Goal: Task Accomplishment & Management: Manage account settings

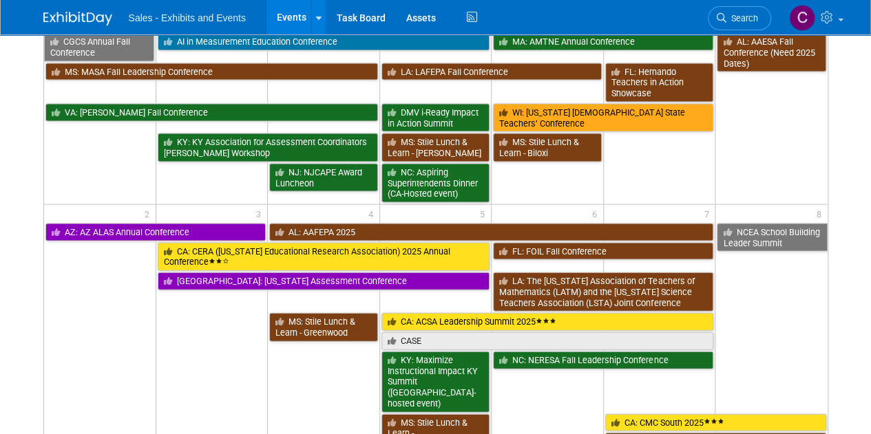
scroll to position [1160, 0]
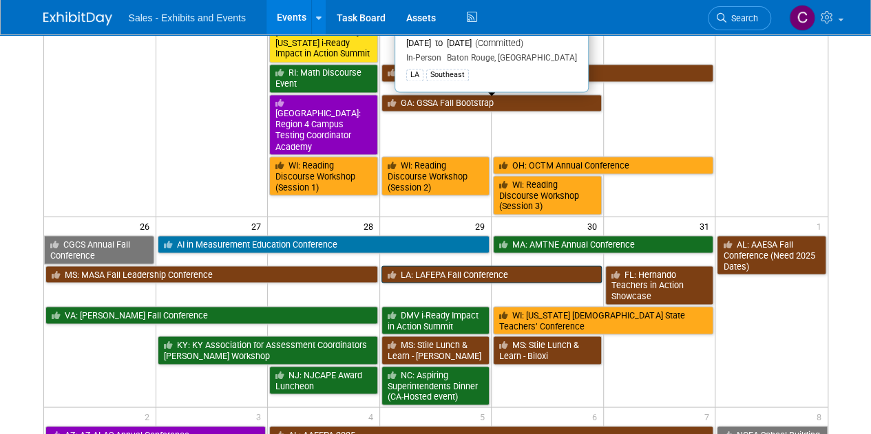
click at [457, 266] on link "LA: LAFEPA Fall Conference" at bounding box center [491, 275] width 220 height 18
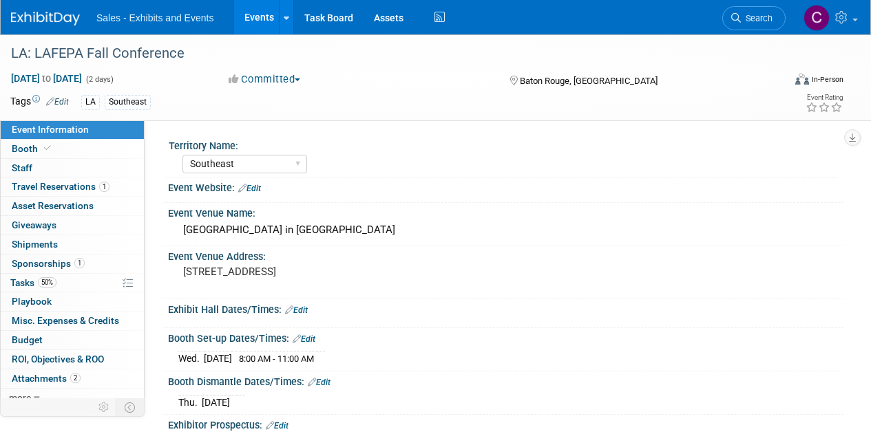
select select "Southeast"
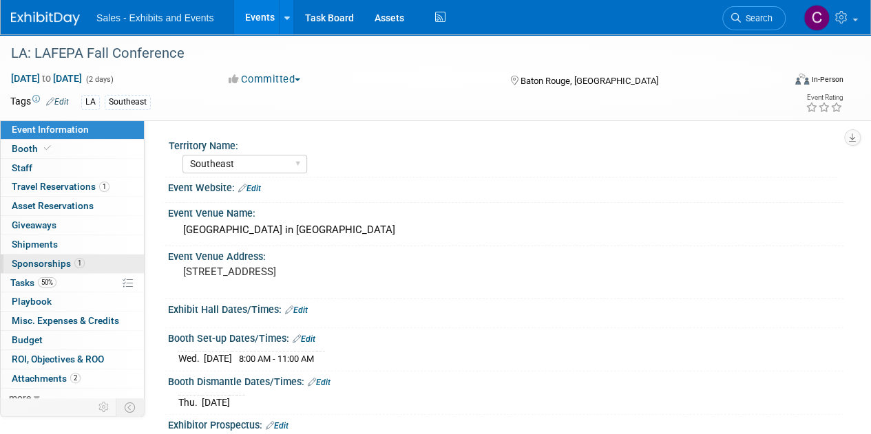
click at [34, 262] on span "Sponsorships 1" at bounding box center [48, 263] width 73 height 11
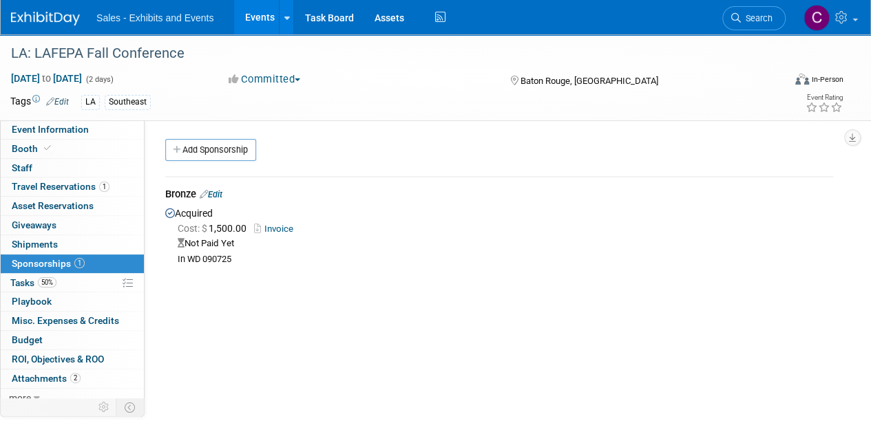
click at [270, 231] on link "Invoice" at bounding box center [276, 229] width 45 height 10
click at [228, 191] on div "Bronze Edit" at bounding box center [499, 195] width 668 height 17
click at [222, 191] on link "Edit" at bounding box center [211, 194] width 23 height 10
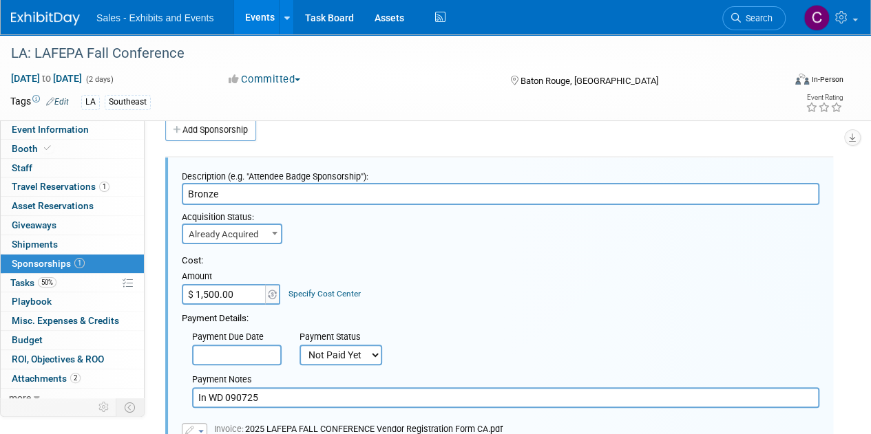
click at [353, 355] on select "Not Paid Yet Partially Paid Paid in Full" at bounding box center [341, 355] width 83 height 21
select select "1"
click at [300, 345] on select "Not Paid Yet Partially Paid Paid in Full" at bounding box center [341, 355] width 83 height 21
drag, startPoint x: 284, startPoint y: 406, endPoint x: 12, endPoint y: 360, distance: 275.1
click at [12, 360] on div "Event Information Event Info Booth Booth 0 Staff 0 Staff 1 Travel Reservations …" at bounding box center [435, 330] width 871 height 633
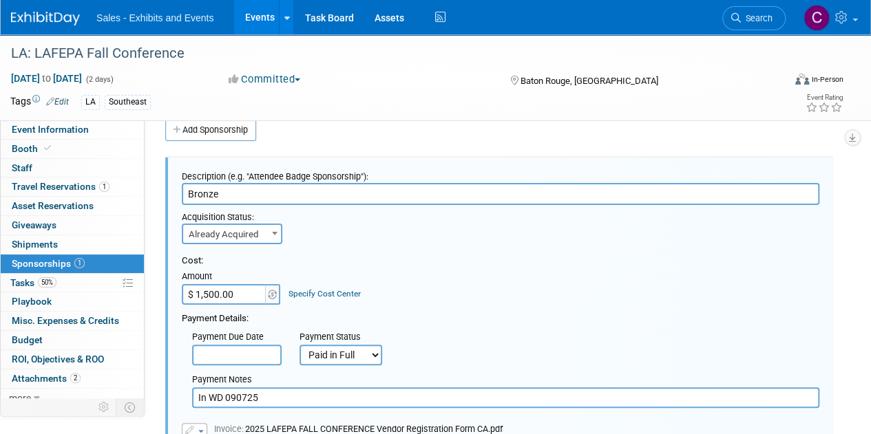
paste input "RC-034164 for PO-008578"
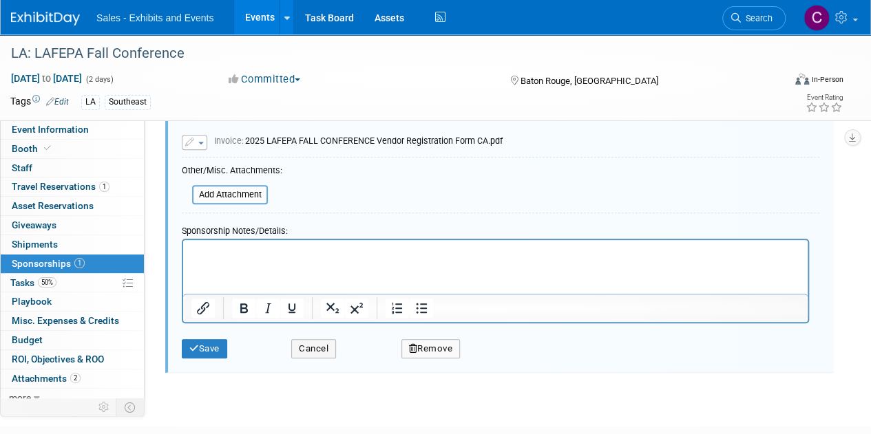
scroll to position [310, 0]
type input "RC-034164 for PO-008578"
click at [196, 349] on icon "submit" at bounding box center [194, 347] width 10 height 9
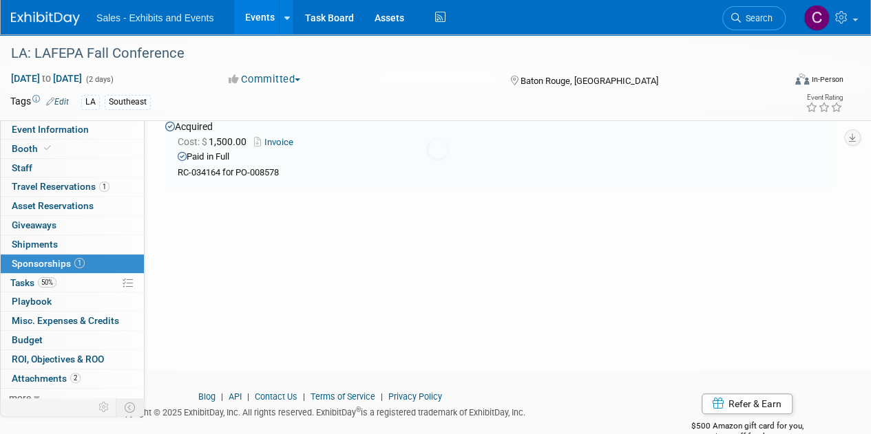
scroll to position [20, 0]
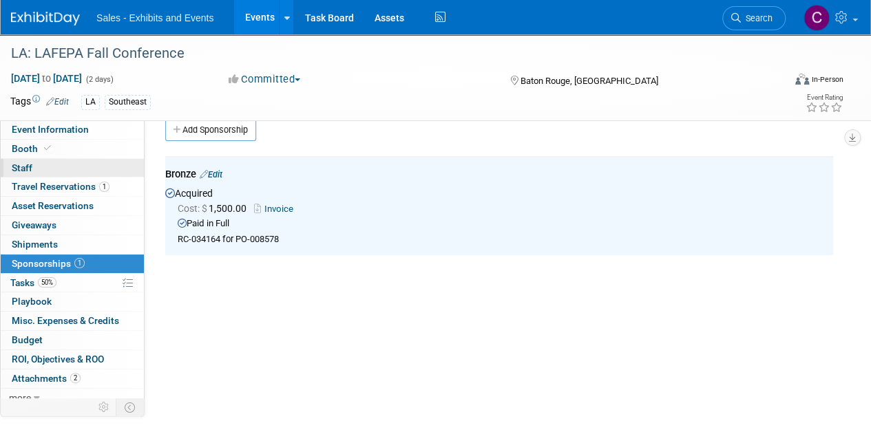
click at [32, 171] on link "0 Staff 0" at bounding box center [72, 168] width 143 height 19
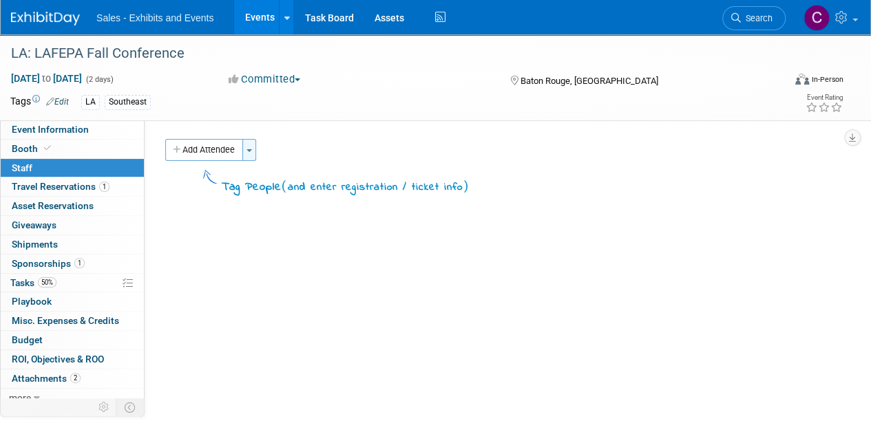
click at [251, 147] on button "Toggle Dropdown" at bounding box center [249, 150] width 14 height 22
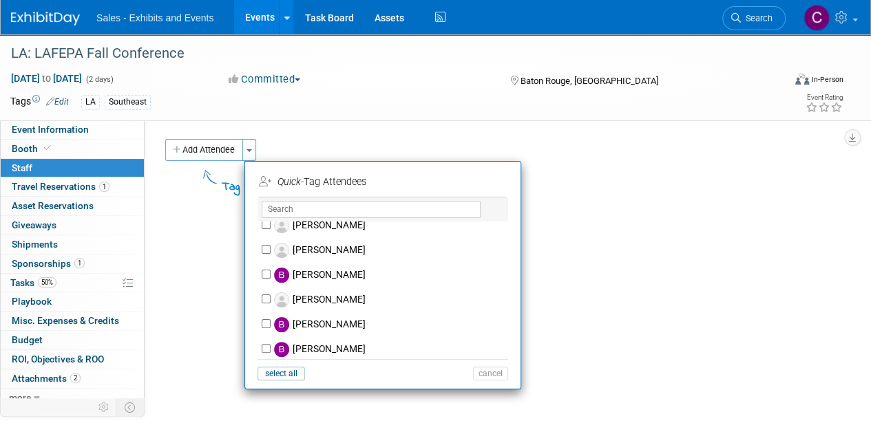
scroll to position [841, 0]
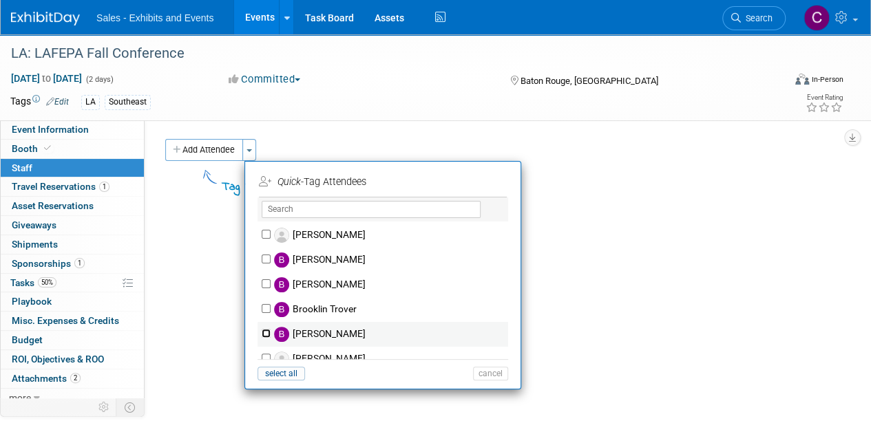
click at [263, 330] on input "[PERSON_NAME]" at bounding box center [266, 333] width 9 height 9
checkbox input "true"
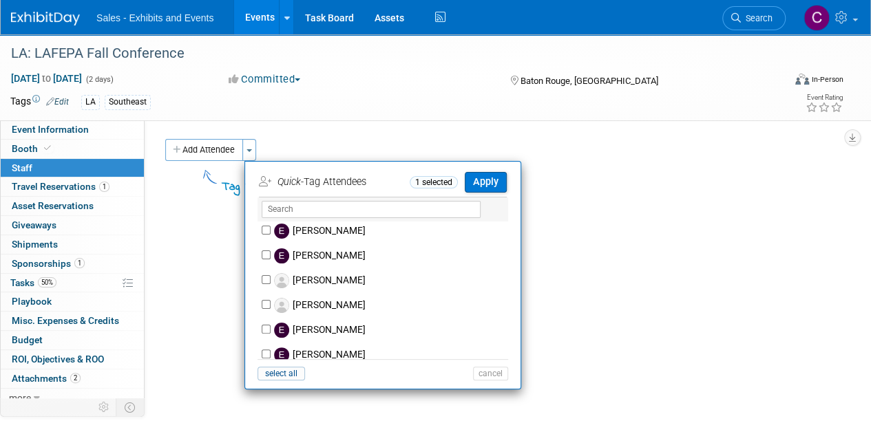
scroll to position [1942, 0]
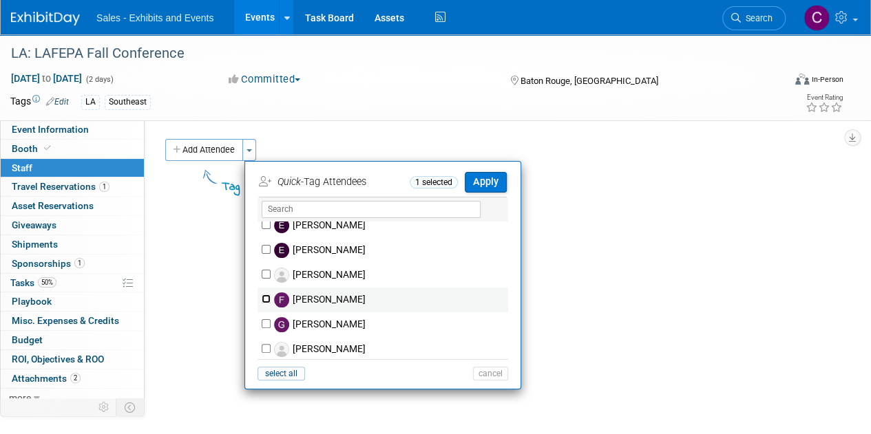
click at [266, 300] on input "[PERSON_NAME]" at bounding box center [266, 299] width 9 height 9
checkbox input "true"
click at [503, 177] on button "Apply" at bounding box center [486, 182] width 42 height 20
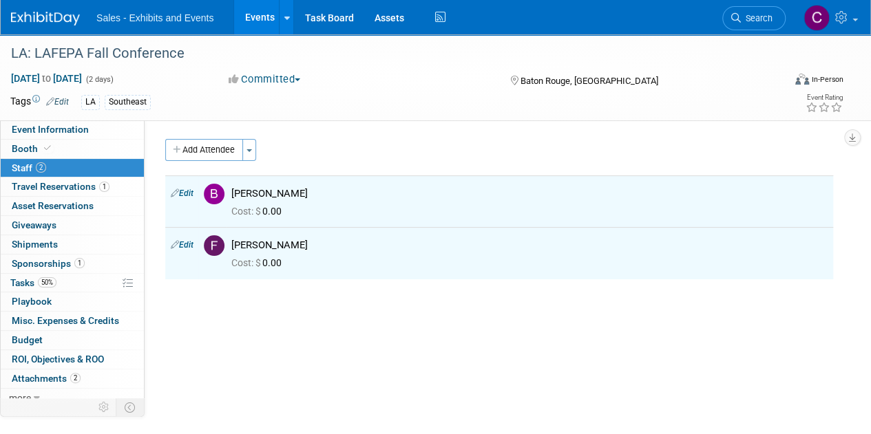
click at [253, 12] on link "Events" at bounding box center [259, 17] width 50 height 34
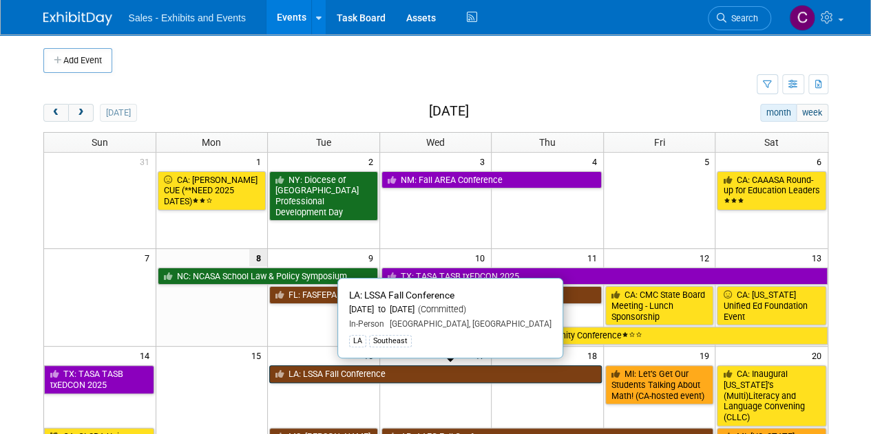
click at [332, 369] on link "LA: LSSA Fall Conference" at bounding box center [435, 375] width 333 height 18
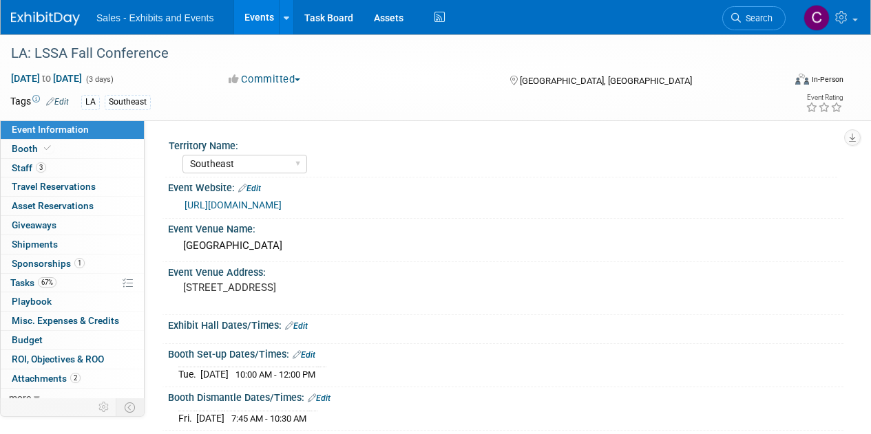
select select "Southeast"
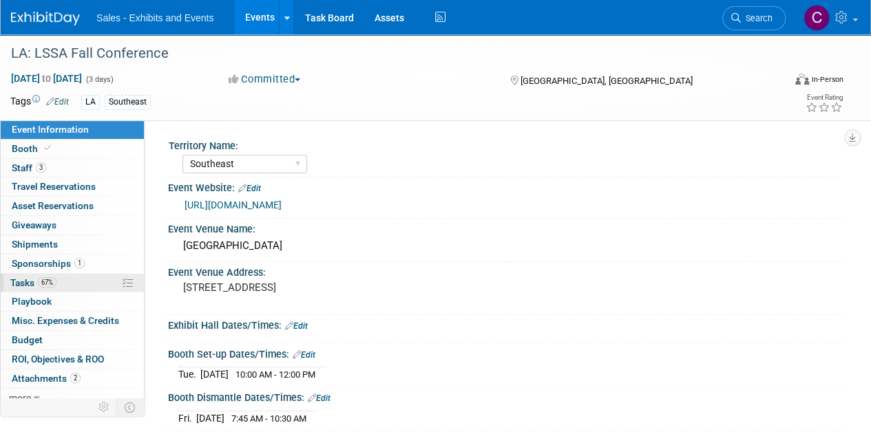
click at [28, 274] on link "67% Tasks 67%" at bounding box center [72, 283] width 143 height 19
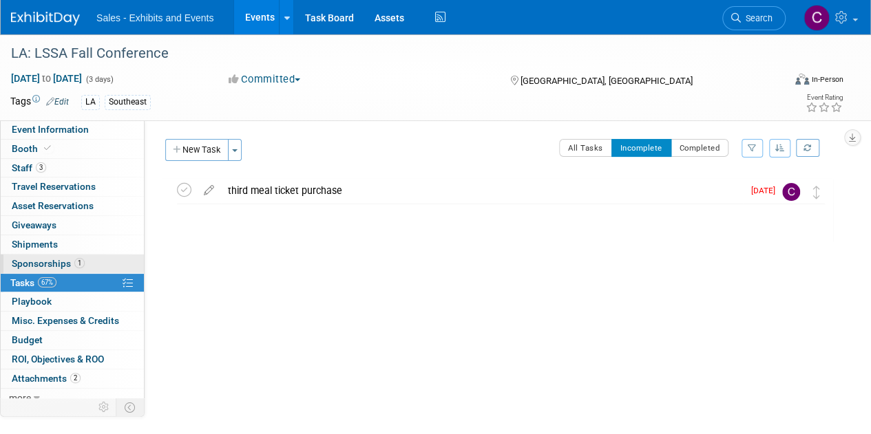
click at [28, 258] on span "Sponsorships 1" at bounding box center [48, 263] width 73 height 11
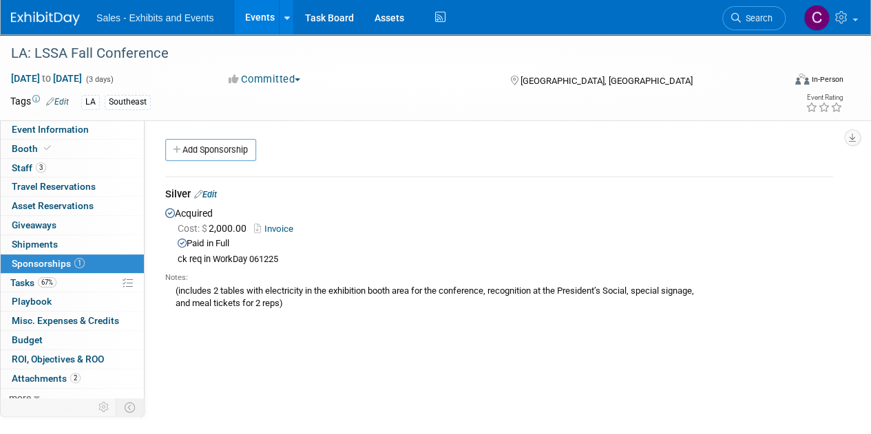
click at [255, 14] on link "Events" at bounding box center [259, 17] width 50 height 34
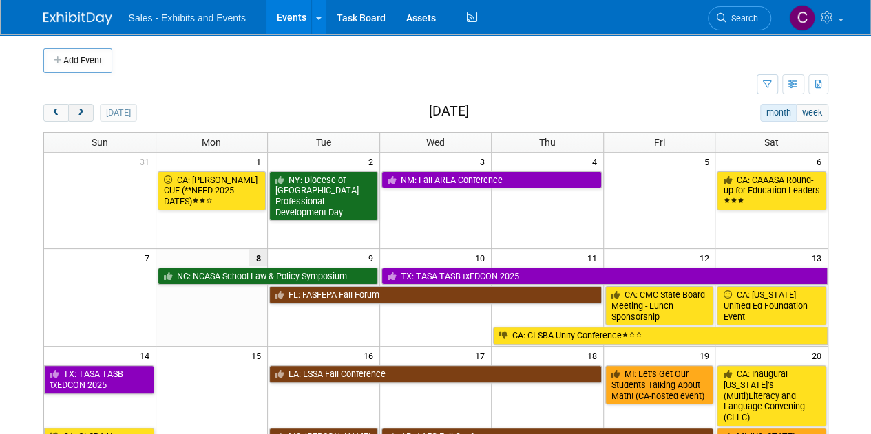
click at [85, 112] on button "next" at bounding box center [80, 113] width 25 height 18
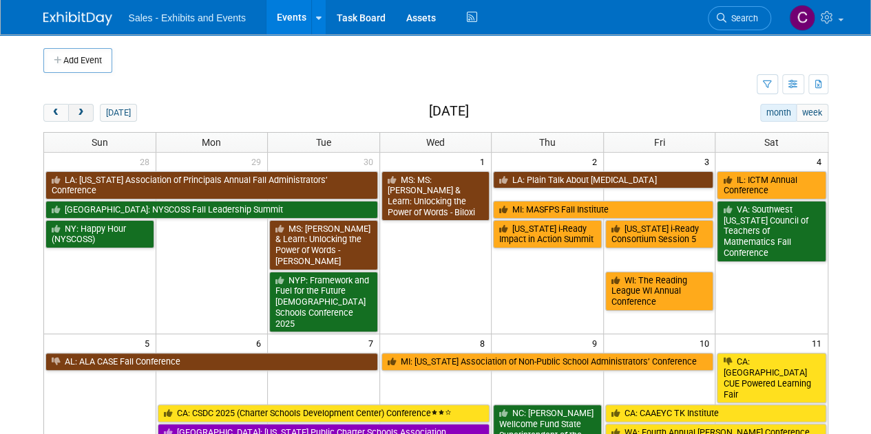
click at [85, 112] on button "next" at bounding box center [80, 113] width 25 height 18
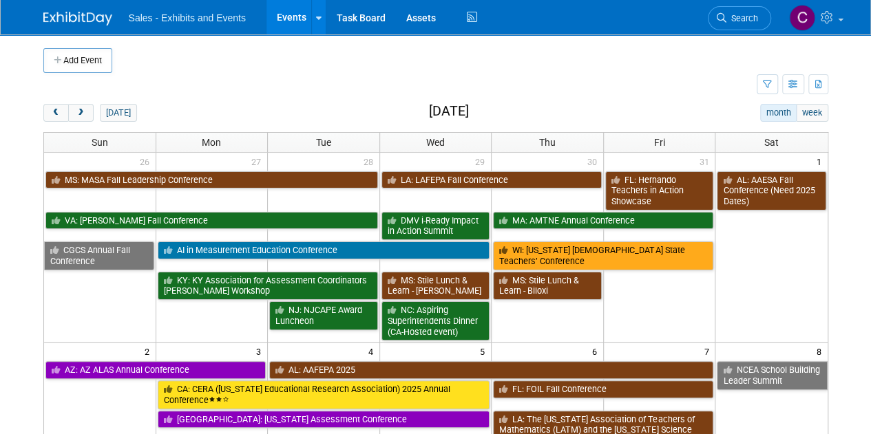
scroll to position [350, 0]
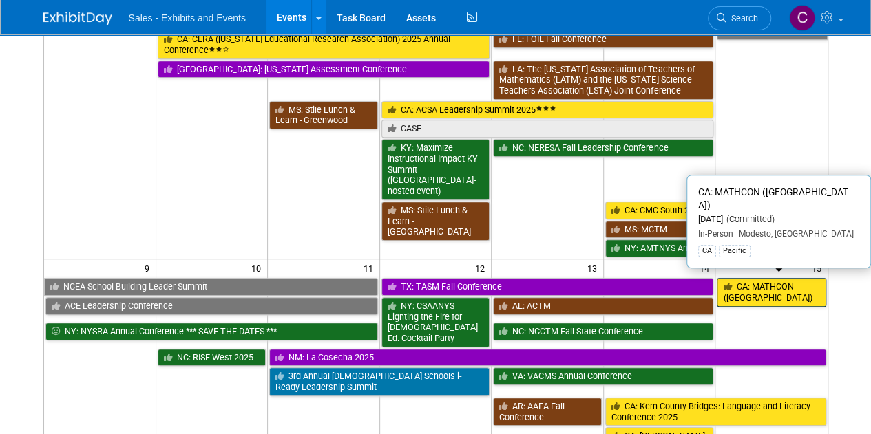
click at [779, 278] on link "CA: MATHCON ([GEOGRAPHIC_DATA])" at bounding box center [771, 292] width 109 height 28
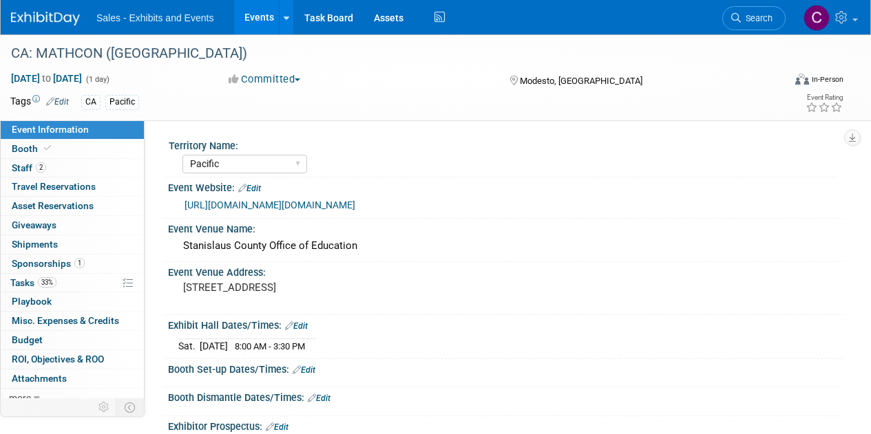
select select "Pacific"
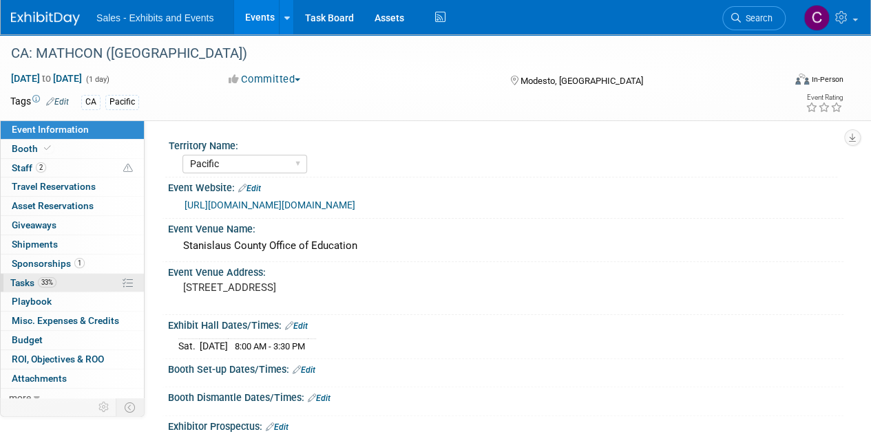
click at [36, 277] on span "Tasks 33%" at bounding box center [33, 282] width 46 height 11
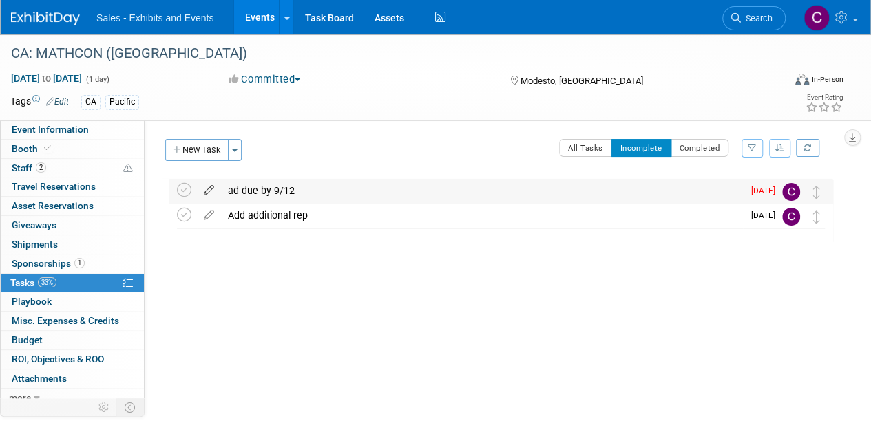
click at [208, 193] on icon at bounding box center [209, 187] width 24 height 17
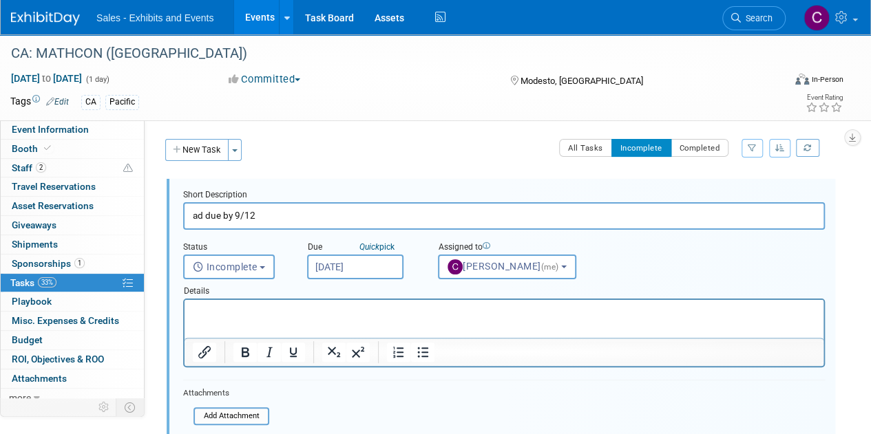
click at [375, 271] on input "[DATE]" at bounding box center [355, 267] width 96 height 25
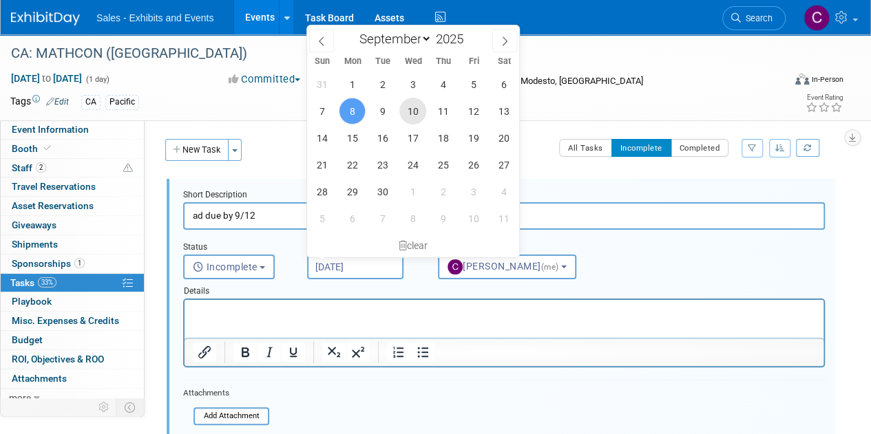
click at [408, 108] on span "10" at bounding box center [412, 111] width 27 height 27
type input "Sep 10, 2025"
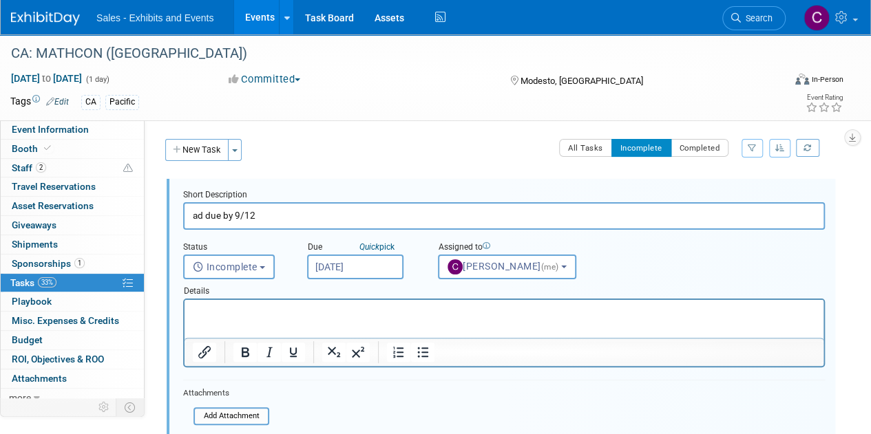
click at [364, 266] on input "Sep 10, 2025" at bounding box center [355, 267] width 96 height 25
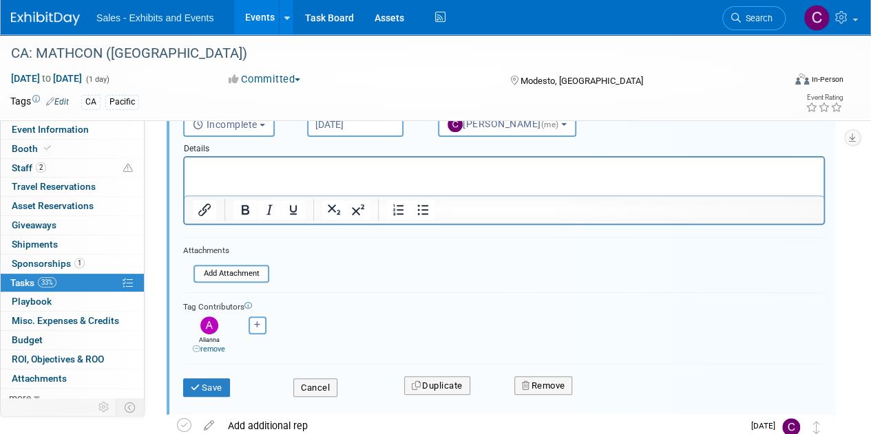
scroll to position [178, 0]
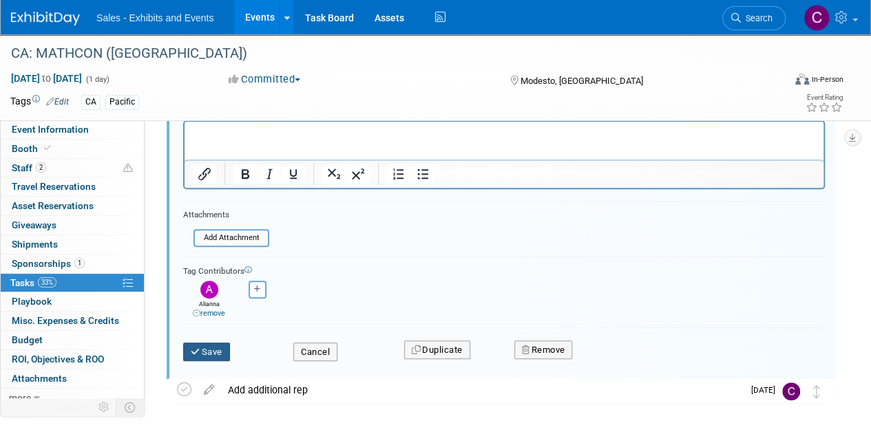
click at [213, 350] on button "Save" at bounding box center [206, 352] width 47 height 19
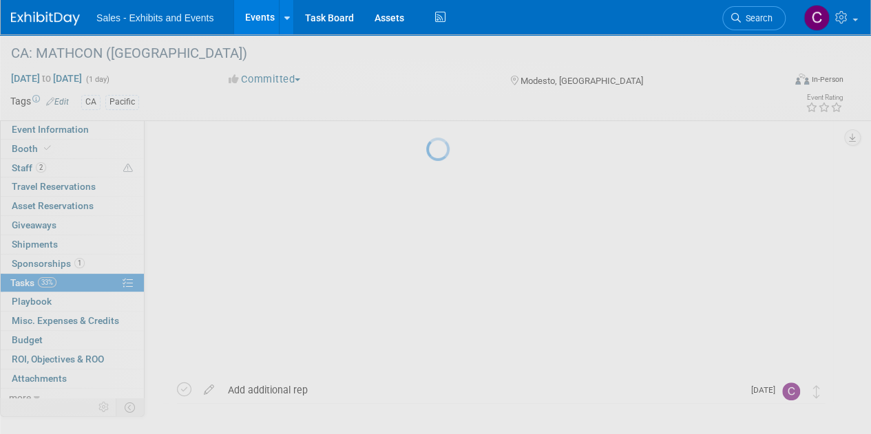
scroll to position [0, 0]
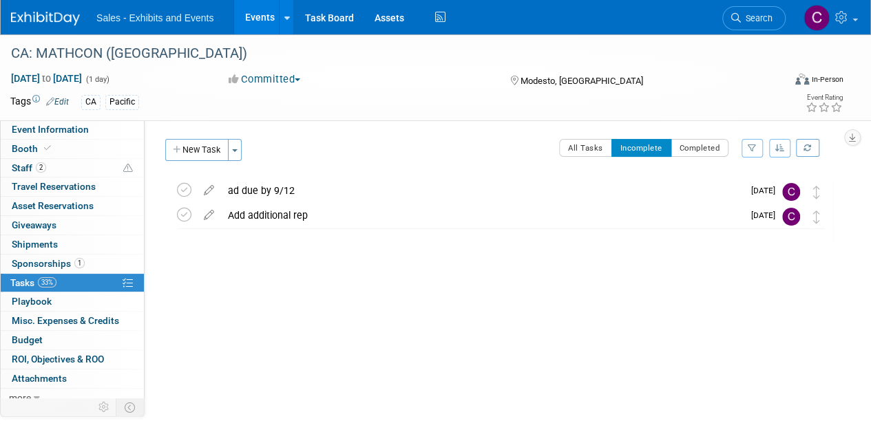
click at [260, 9] on link "Events" at bounding box center [259, 17] width 50 height 34
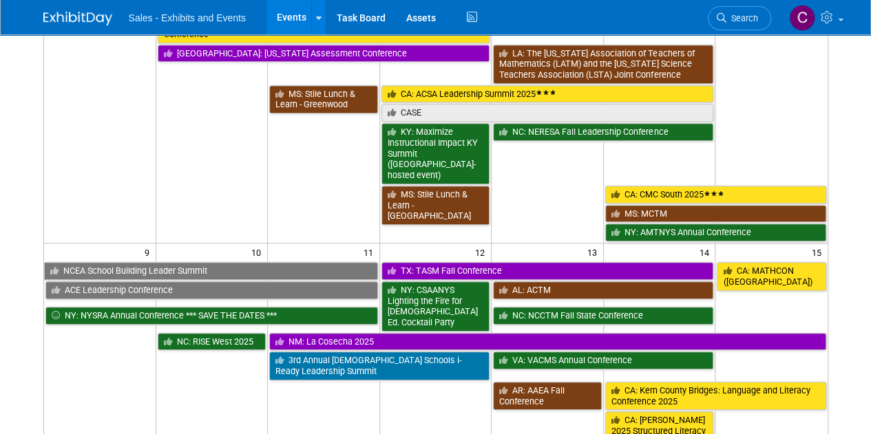
scroll to position [369, 0]
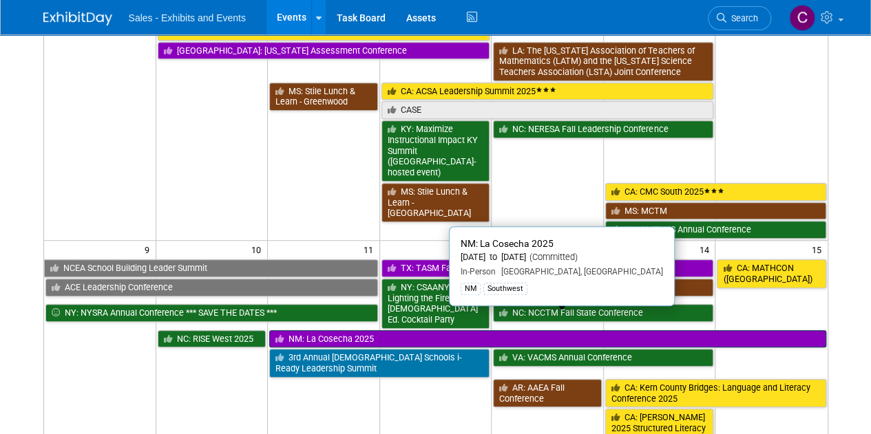
click at [319, 330] on link "NM: La Cosecha 2025" at bounding box center [547, 339] width 556 height 18
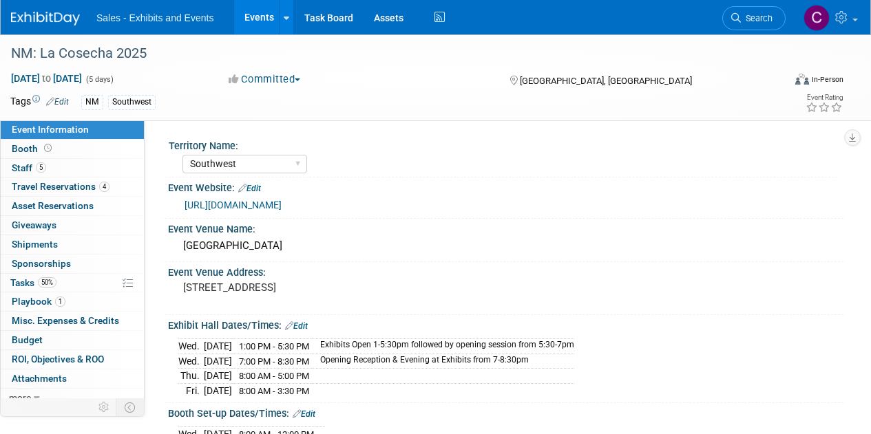
select select "Southwest"
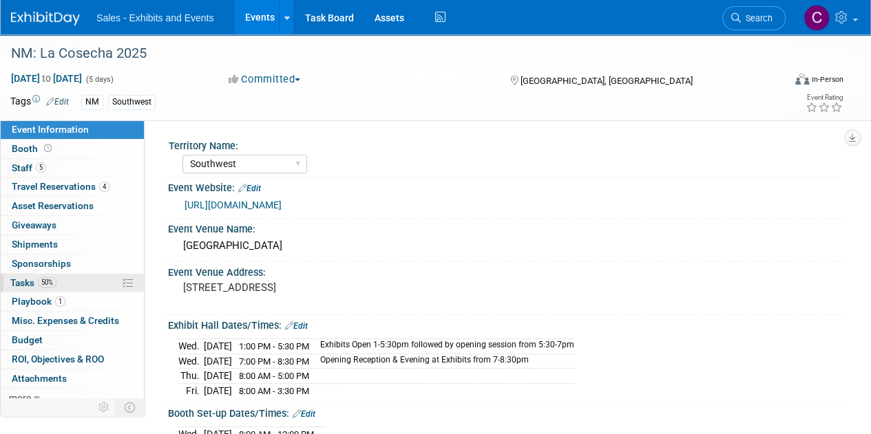
click at [11, 283] on span "Tasks 50%" at bounding box center [33, 282] width 46 height 11
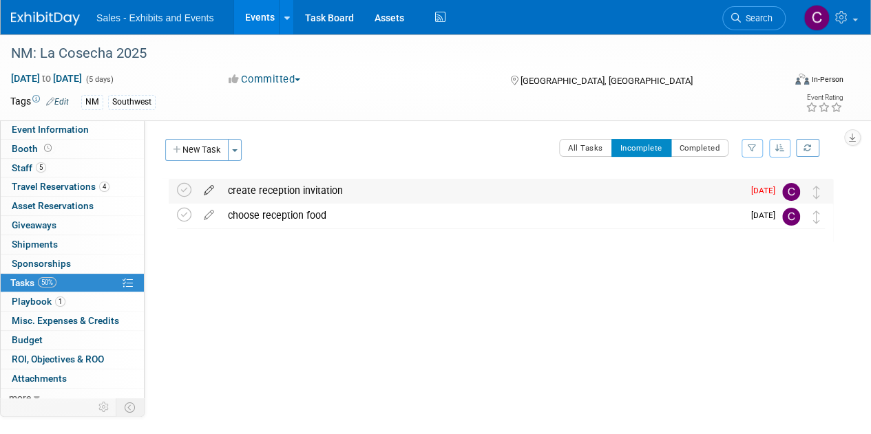
click at [208, 190] on icon at bounding box center [209, 187] width 24 height 17
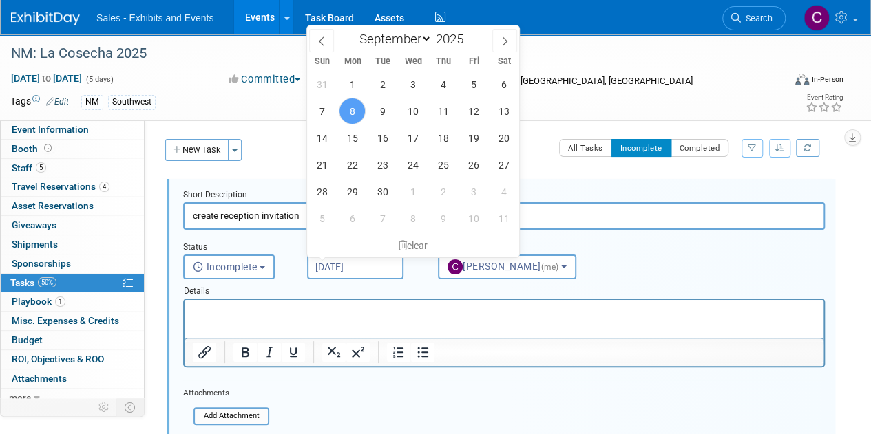
click at [357, 270] on input "[DATE]" at bounding box center [355, 267] width 96 height 25
click at [444, 109] on span "11" at bounding box center [443, 111] width 27 height 27
type input "[DATE]"
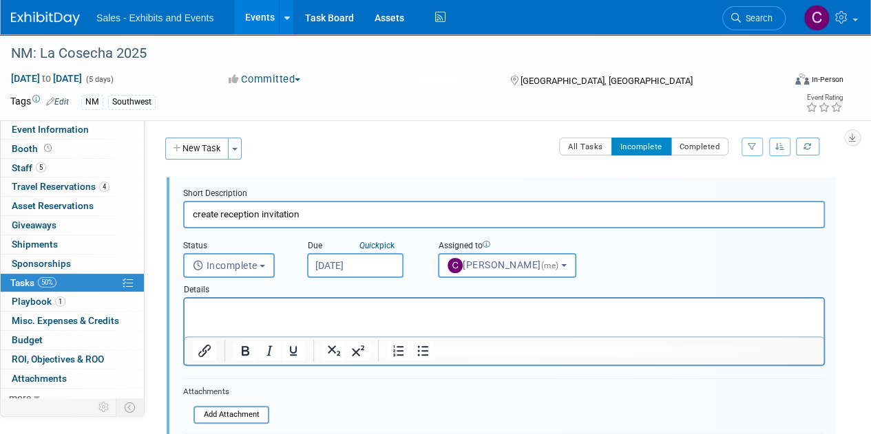
scroll to position [140, 0]
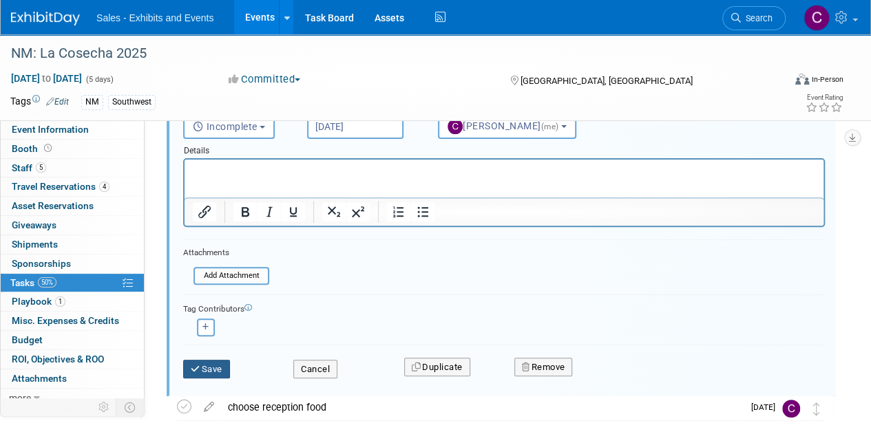
click at [213, 372] on button "Save" at bounding box center [206, 369] width 47 height 19
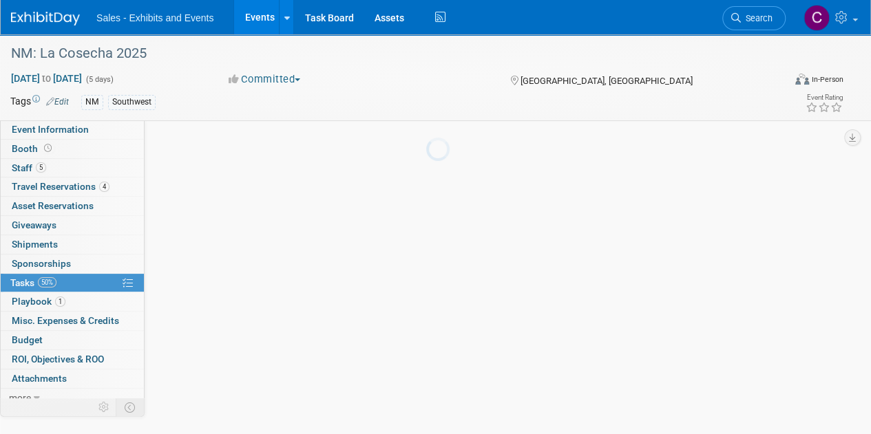
scroll to position [0, 0]
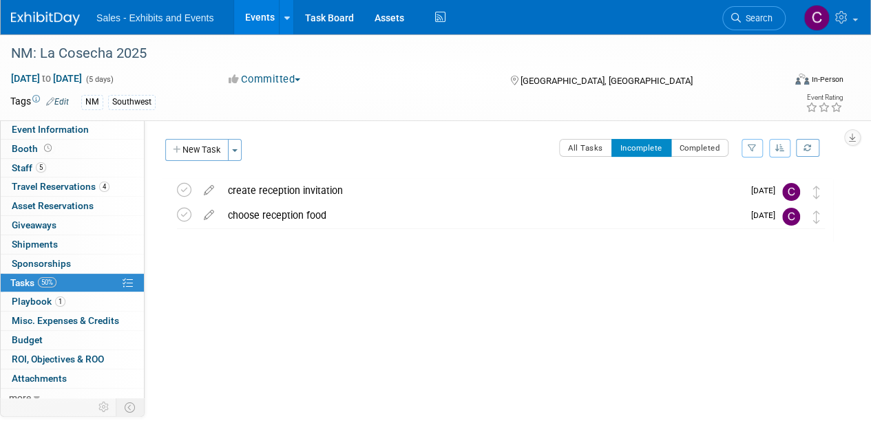
click at [247, 17] on link "Events" at bounding box center [259, 17] width 50 height 34
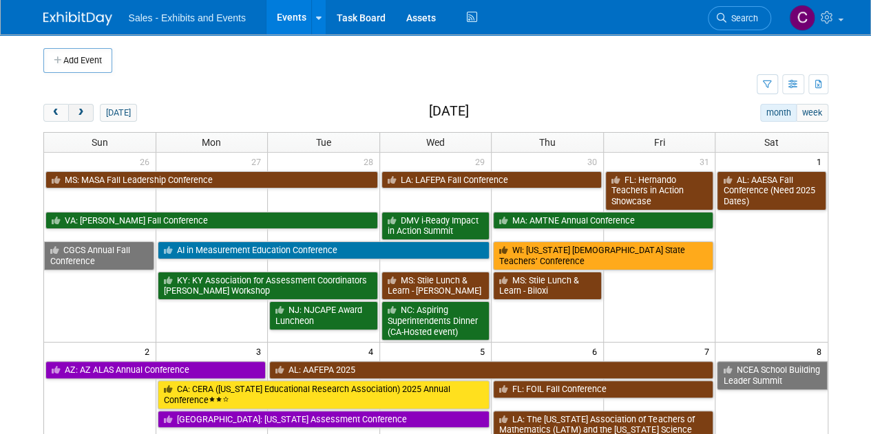
click at [76, 114] on span "next" at bounding box center [81, 113] width 10 height 9
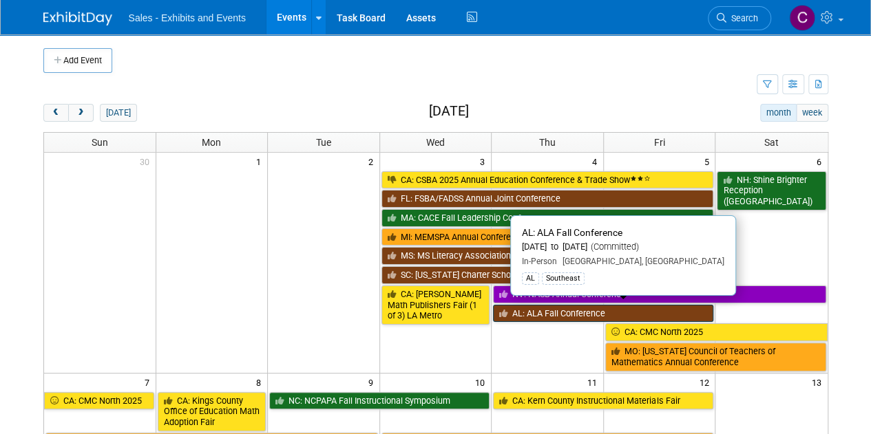
click at [519, 313] on link "AL: ALA Fall Conference" at bounding box center [603, 314] width 220 height 18
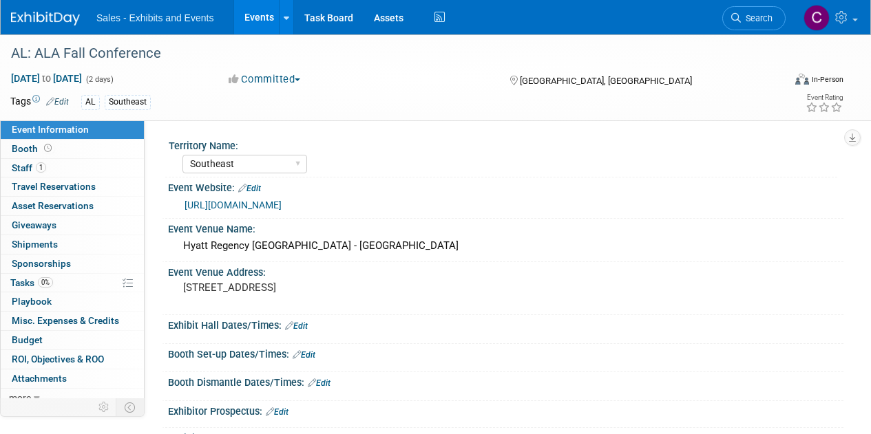
select select "Southeast"
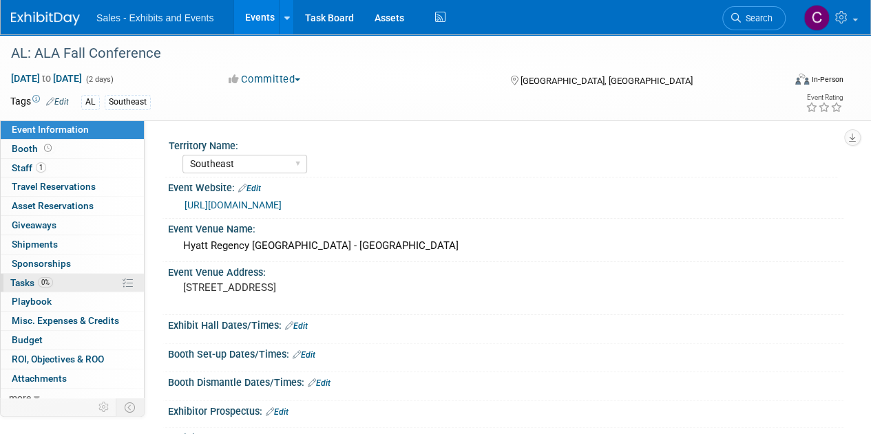
click at [12, 277] on span "Tasks 0%" at bounding box center [31, 282] width 43 height 11
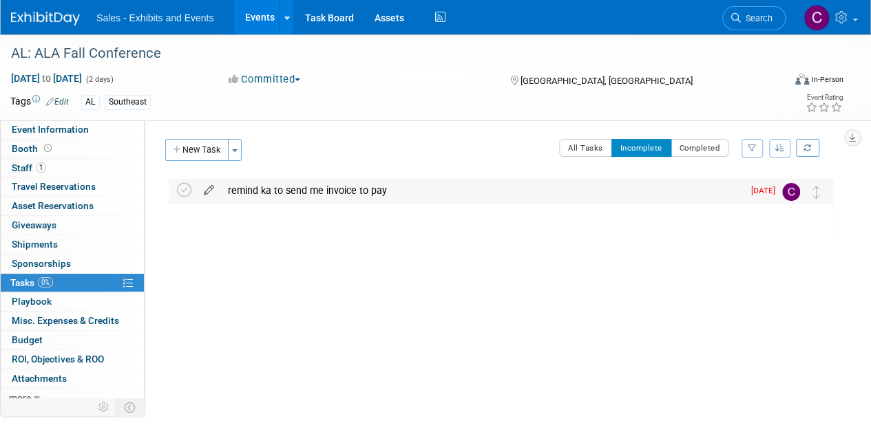
click at [207, 189] on icon at bounding box center [209, 187] width 24 height 17
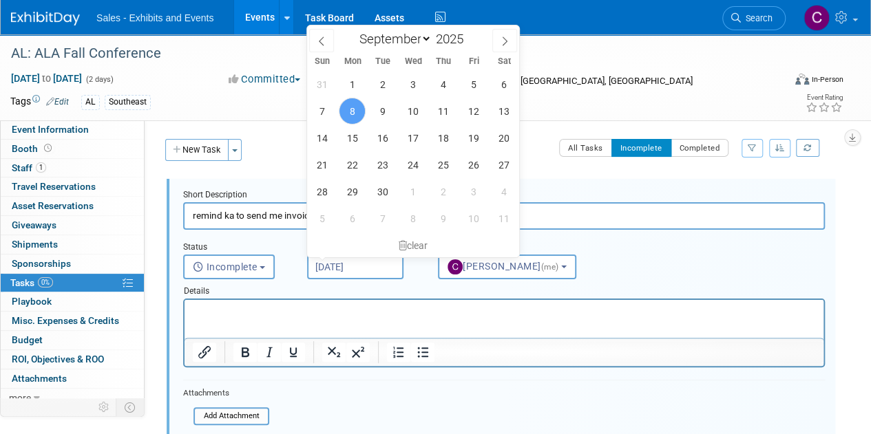
click at [388, 262] on input "Sep 8, 2025" at bounding box center [355, 267] width 96 height 25
click at [387, 200] on span "30" at bounding box center [382, 191] width 27 height 27
type input "Sep 30, 2025"
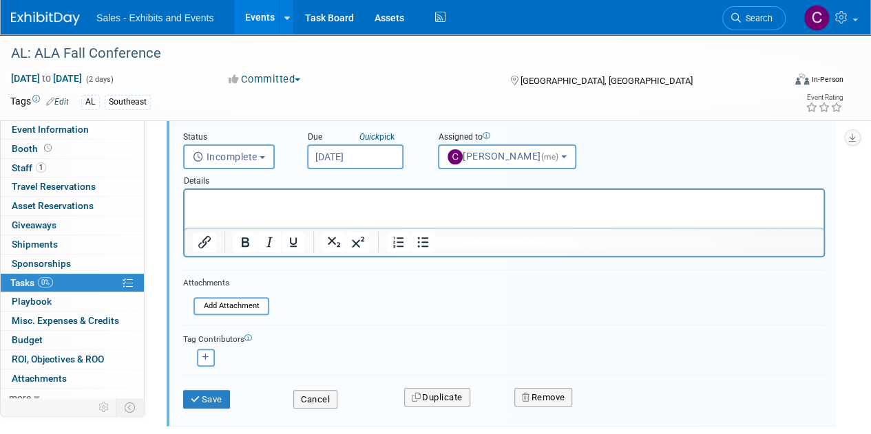
scroll to position [185, 0]
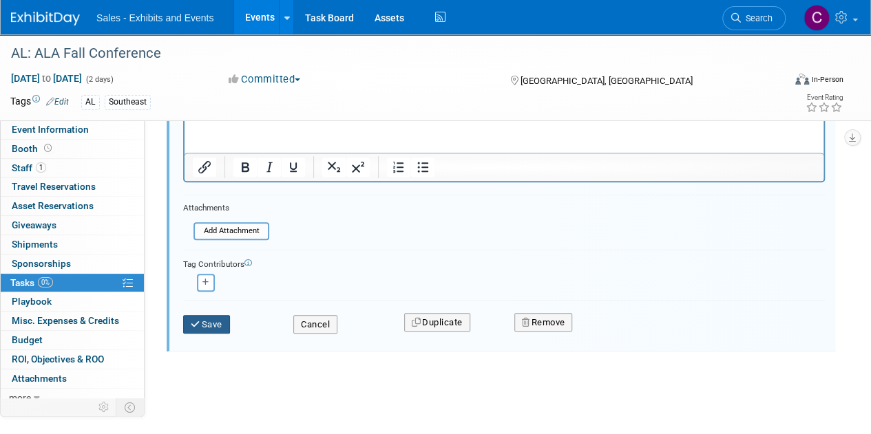
click at [201, 324] on button "Save" at bounding box center [206, 324] width 47 height 19
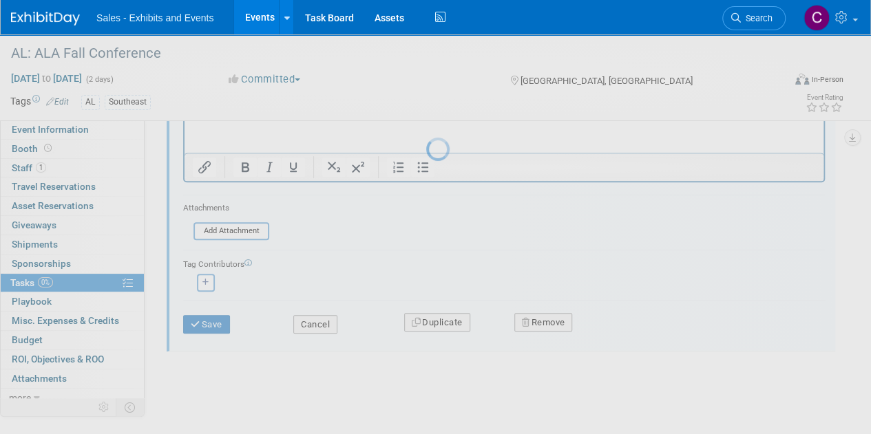
scroll to position [0, 0]
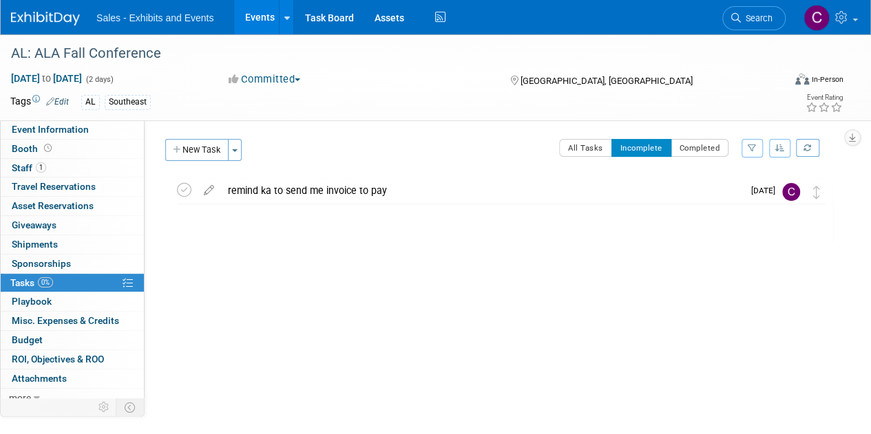
click at [266, 12] on link "Events" at bounding box center [259, 17] width 50 height 34
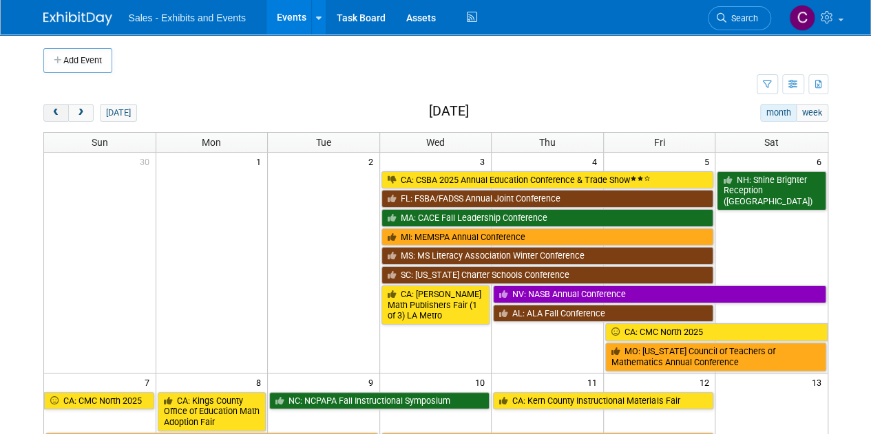
click at [59, 115] on span "prev" at bounding box center [56, 113] width 10 height 9
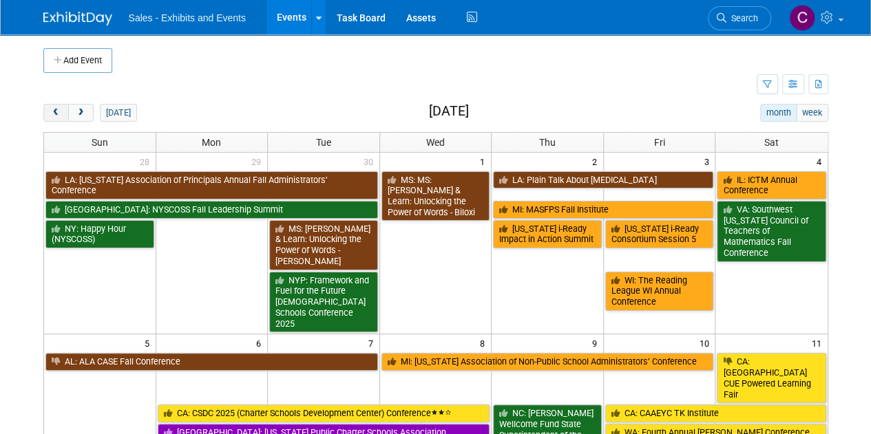
click at [59, 110] on span "prev" at bounding box center [56, 113] width 10 height 9
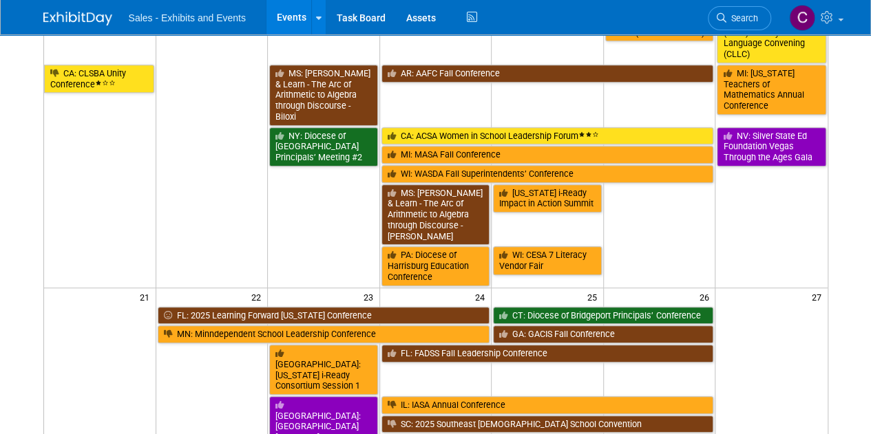
scroll to position [310, 0]
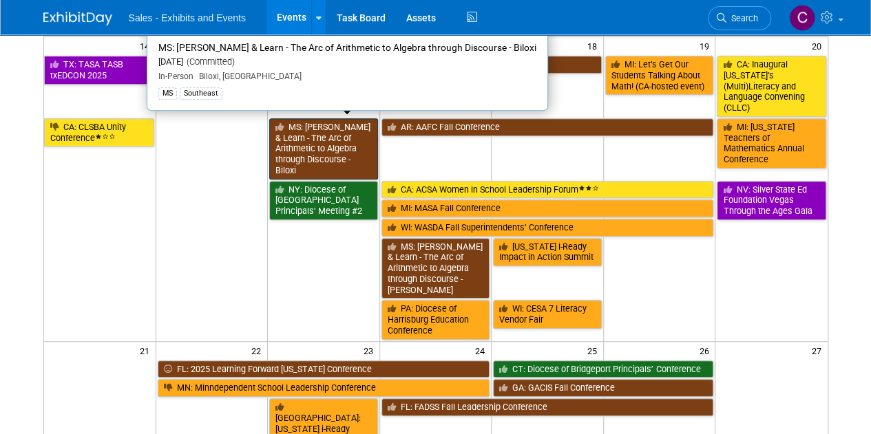
click at [321, 143] on link "MS: [PERSON_NAME] & Learn - The Arc of Arithmetic to Algebra through Discourse …" at bounding box center [323, 148] width 109 height 61
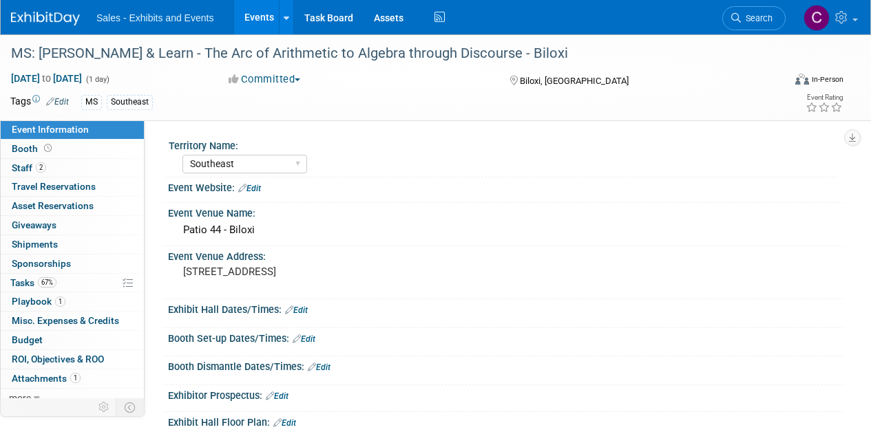
select select "Southeast"
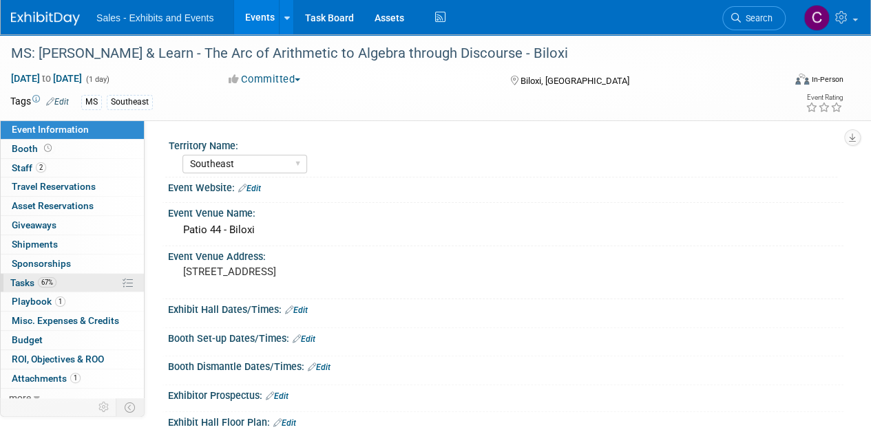
click at [30, 282] on span "Tasks 67%" at bounding box center [33, 282] width 46 height 11
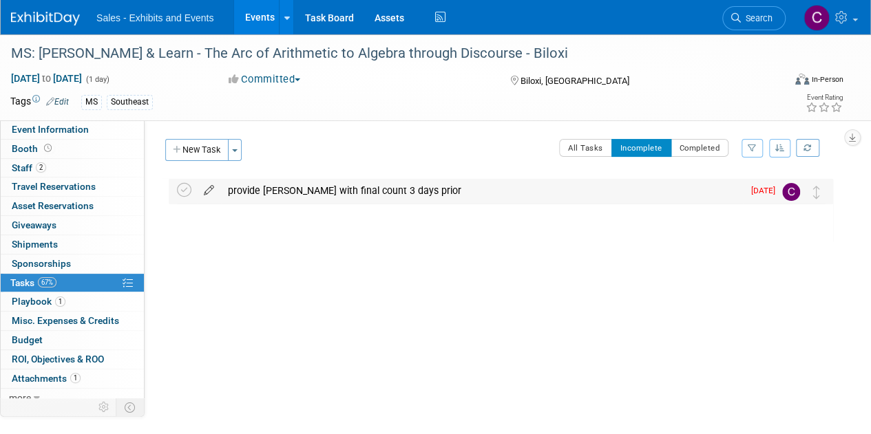
click at [209, 188] on icon at bounding box center [209, 187] width 24 height 17
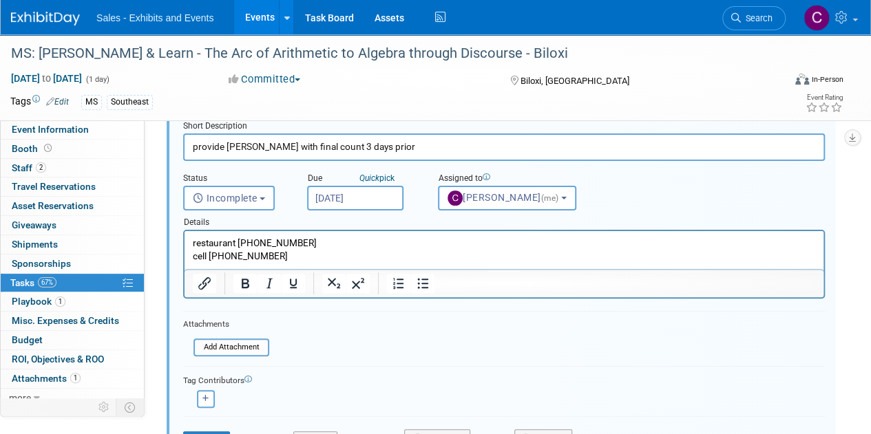
scroll to position [85, 0]
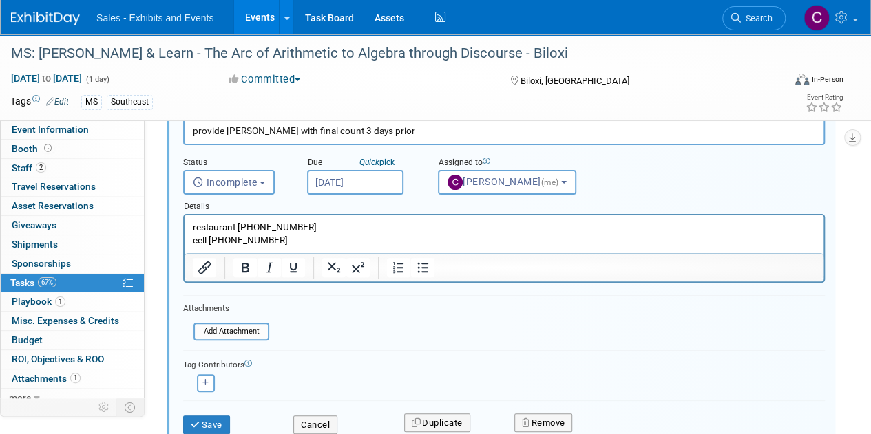
click at [333, 185] on input "Sep 8, 2025" at bounding box center [355, 182] width 96 height 25
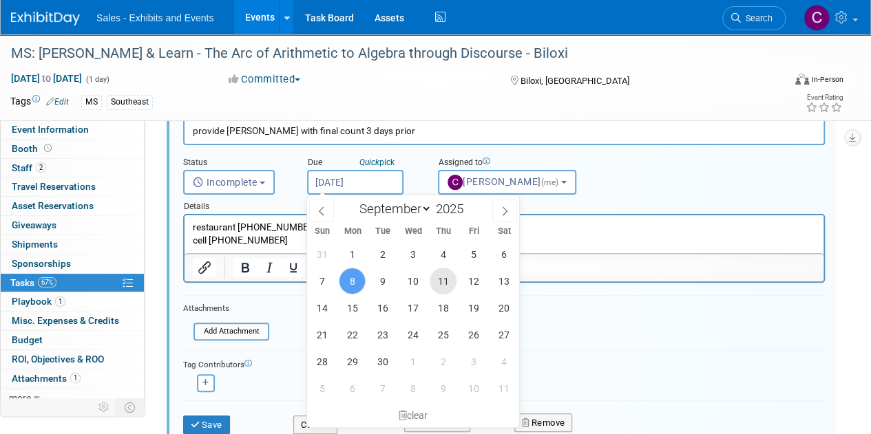
click at [446, 275] on span "11" at bounding box center [443, 281] width 27 height 27
type input "[DATE]"
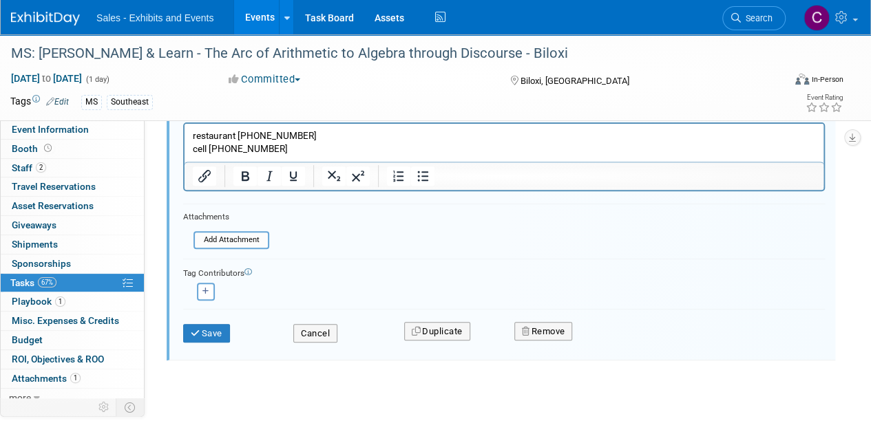
scroll to position [178, 0]
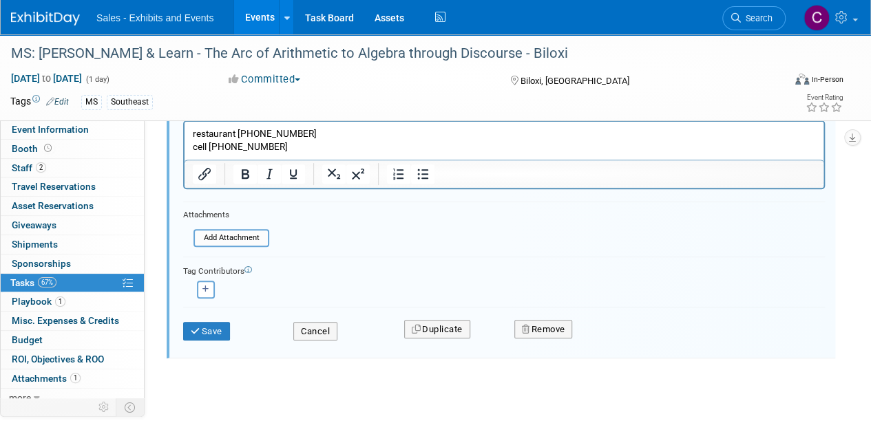
click at [200, 344] on div "Save Cancel Duplicate Remove" at bounding box center [504, 331] width 642 height 48
click at [201, 335] on button "Save" at bounding box center [206, 331] width 47 height 19
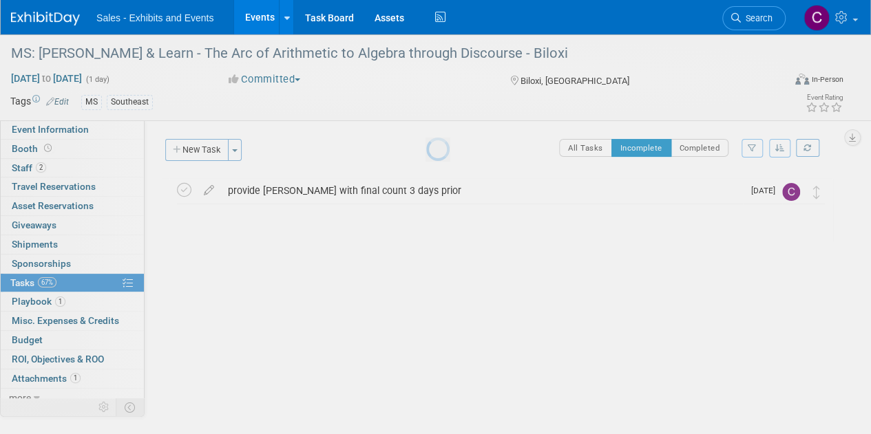
scroll to position [0, 0]
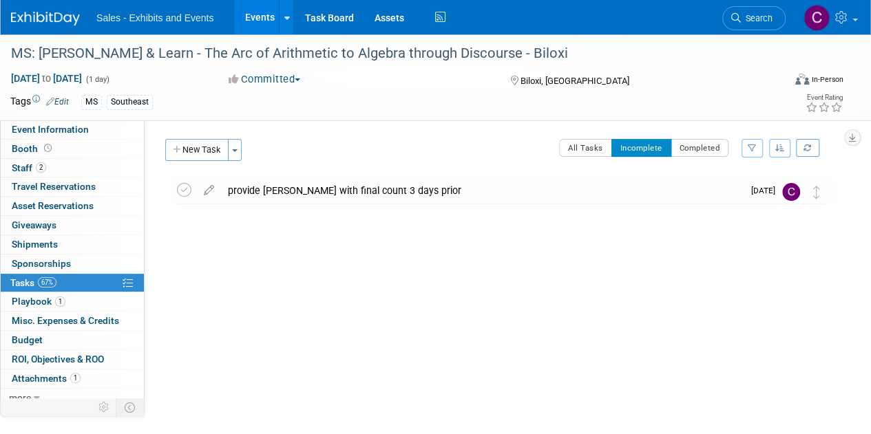
click at [264, 14] on link "Events" at bounding box center [259, 17] width 50 height 34
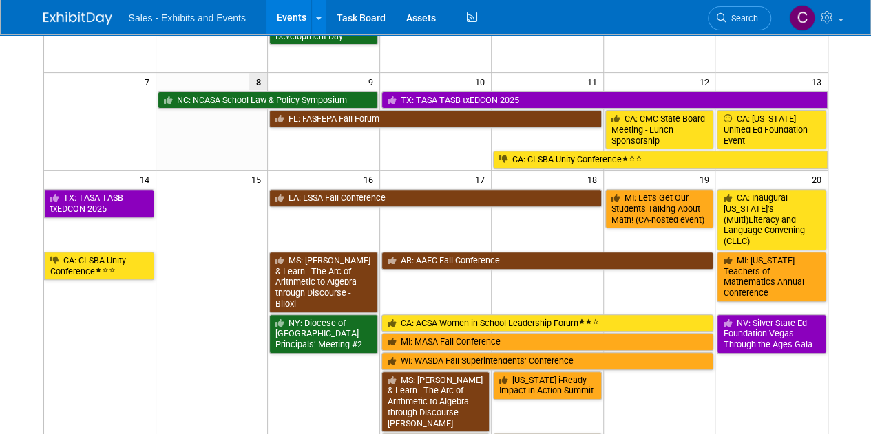
scroll to position [182, 0]
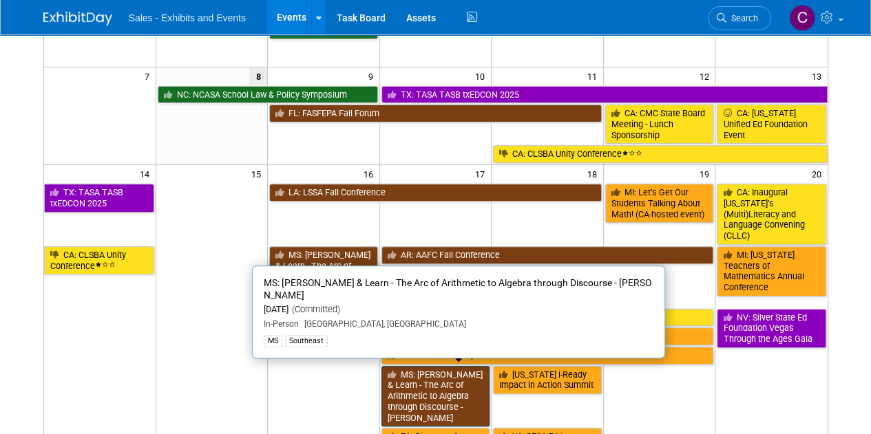
click at [428, 368] on link "MS: [PERSON_NAME] & Learn - The Arc of Arithmetic to Algebra through Discourse …" at bounding box center [435, 396] width 109 height 61
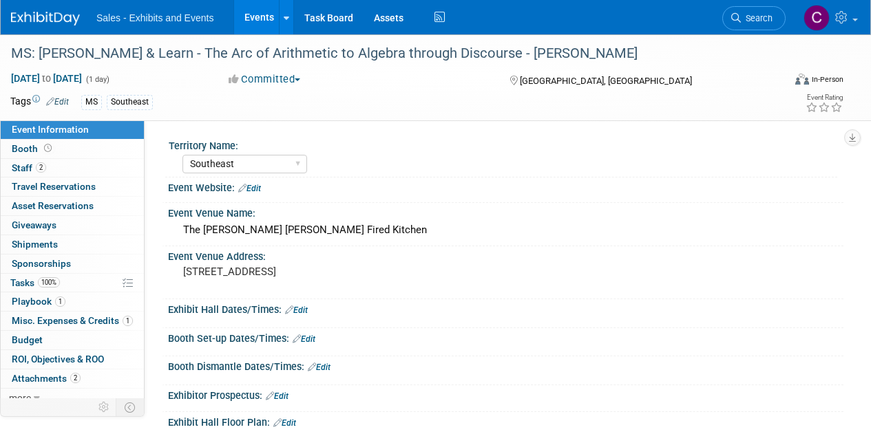
select select "Southeast"
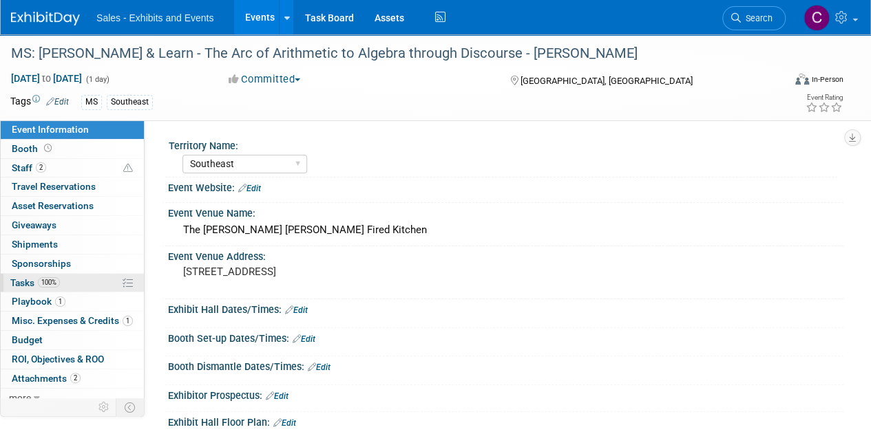
click at [17, 284] on span "Tasks 100%" at bounding box center [35, 282] width 50 height 11
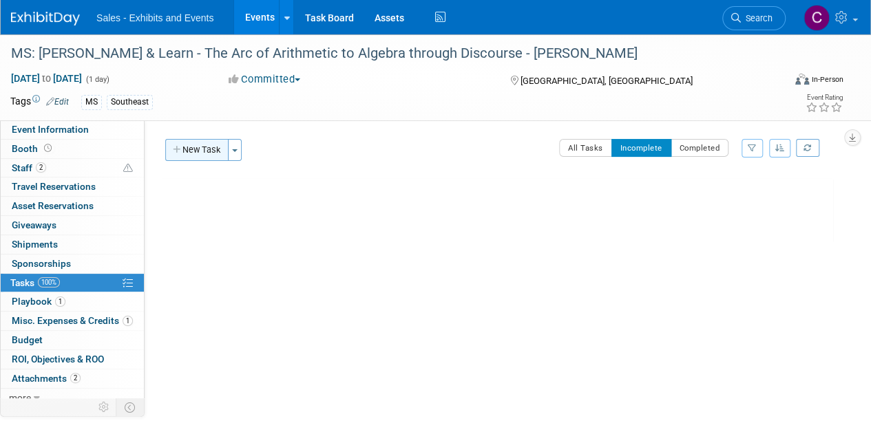
click at [202, 152] on button "New Task" at bounding box center [196, 150] width 63 height 22
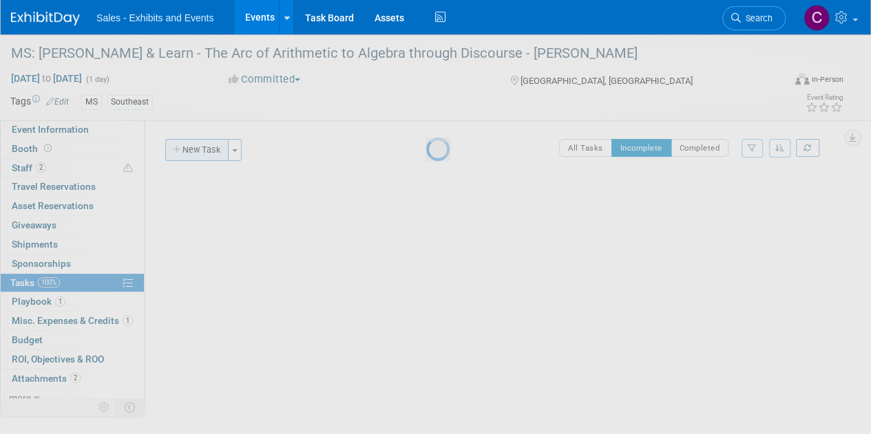
select select "8"
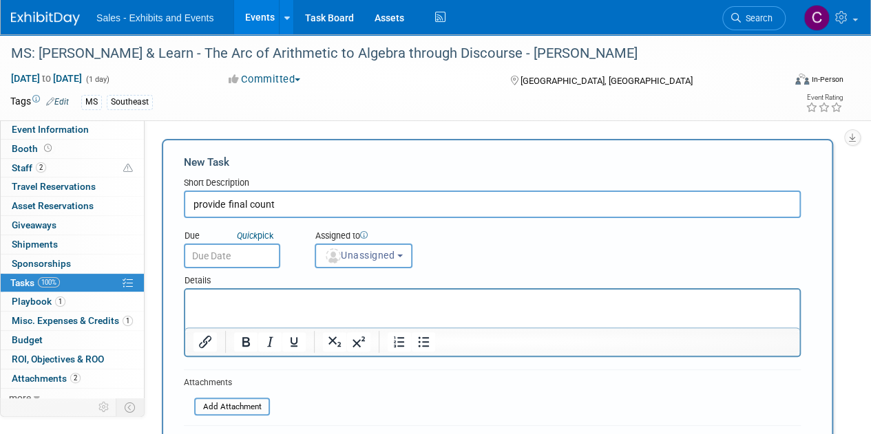
type input "provide final count"
click at [237, 258] on input "text" at bounding box center [232, 256] width 96 height 25
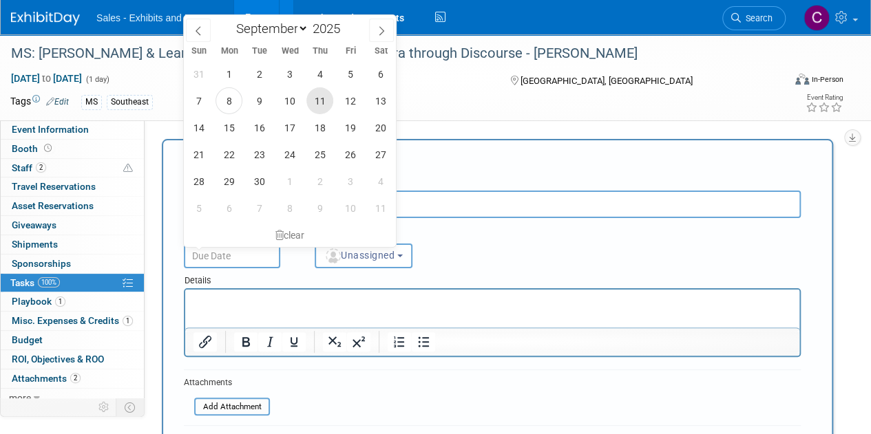
click at [324, 101] on span "11" at bounding box center [319, 100] width 27 height 27
type input "Sep 11, 2025"
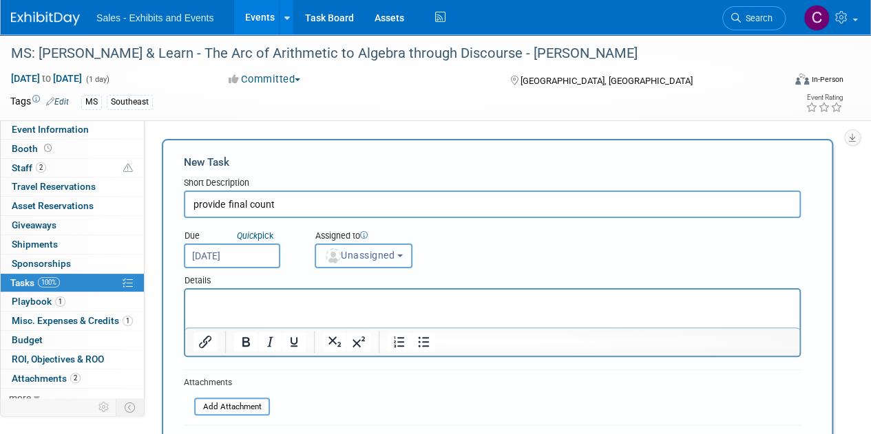
click at [377, 255] on span "Unassigned" at bounding box center [359, 255] width 70 height 11
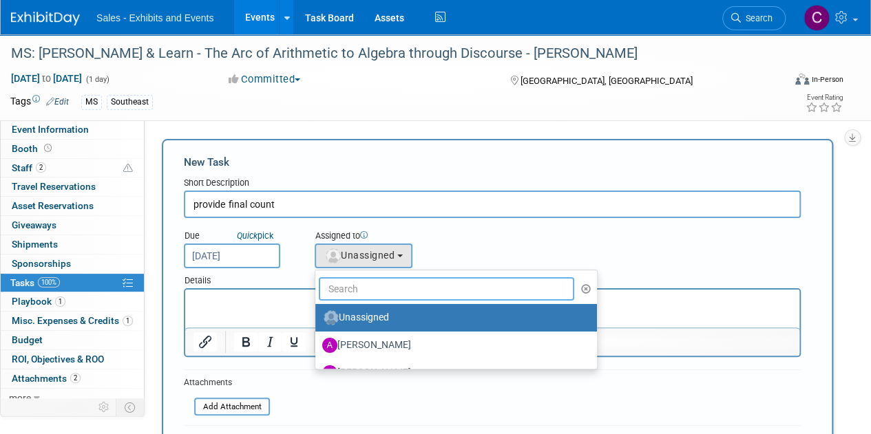
click at [377, 279] on input "text" at bounding box center [446, 288] width 255 height 23
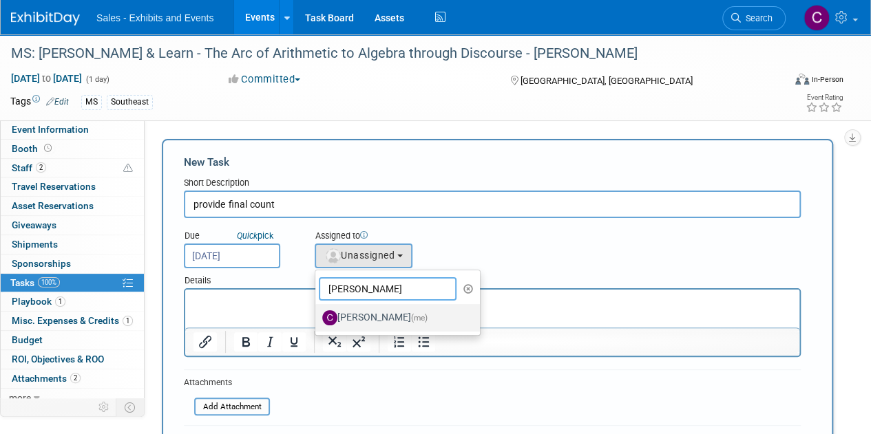
type input "christine"
click at [373, 317] on label "Christine Lurz (me)" at bounding box center [394, 318] width 144 height 22
click at [317, 317] on input "Christine Lurz (me)" at bounding box center [312, 316] width 9 height 9
select select "a9e3834d-668b-4315-a5d4-069993be606a"
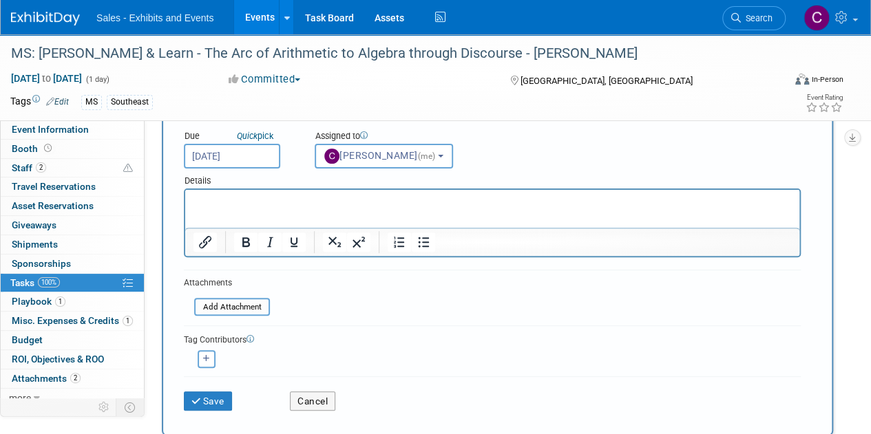
scroll to position [154, 0]
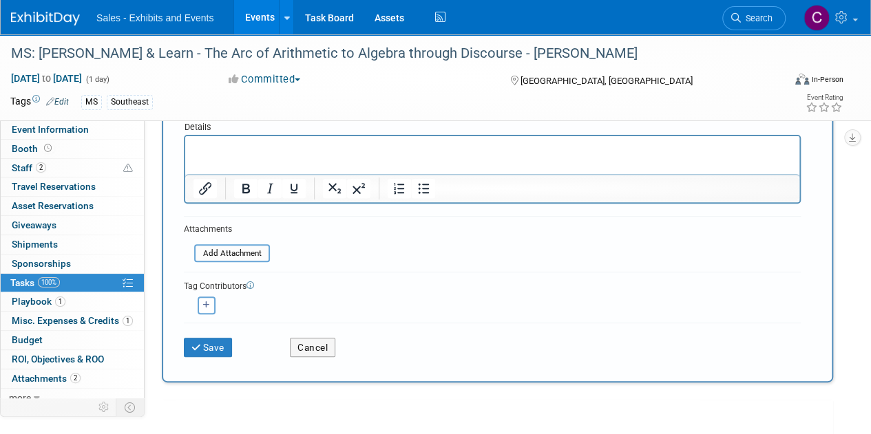
click at [236, 344] on div "Save" at bounding box center [227, 343] width 106 height 28
click at [218, 335] on div "Save" at bounding box center [227, 343] width 106 height 28
click at [197, 348] on icon "submit" at bounding box center [197, 349] width 12 height 10
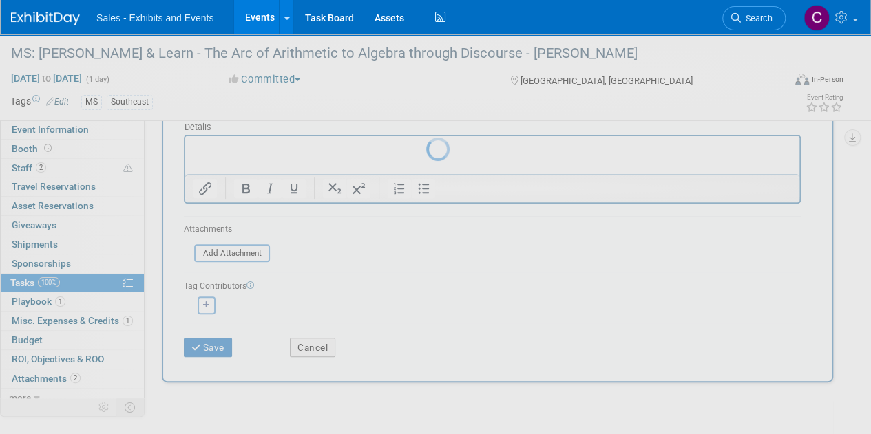
scroll to position [0, 0]
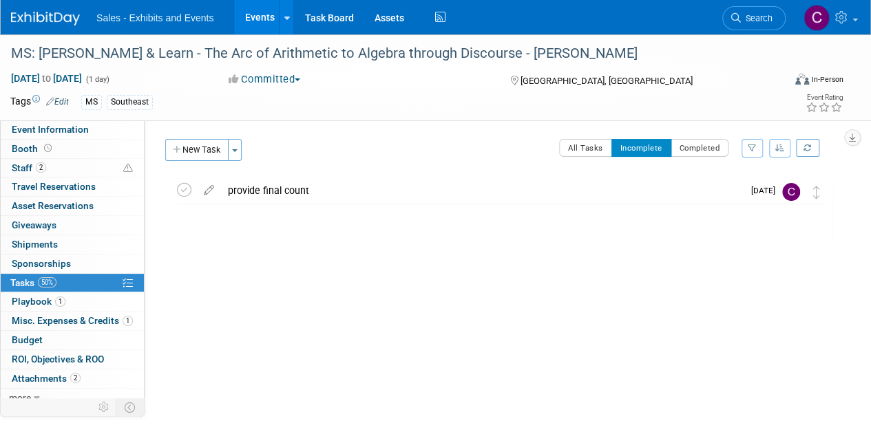
click at [261, 24] on link "Events" at bounding box center [259, 17] width 50 height 34
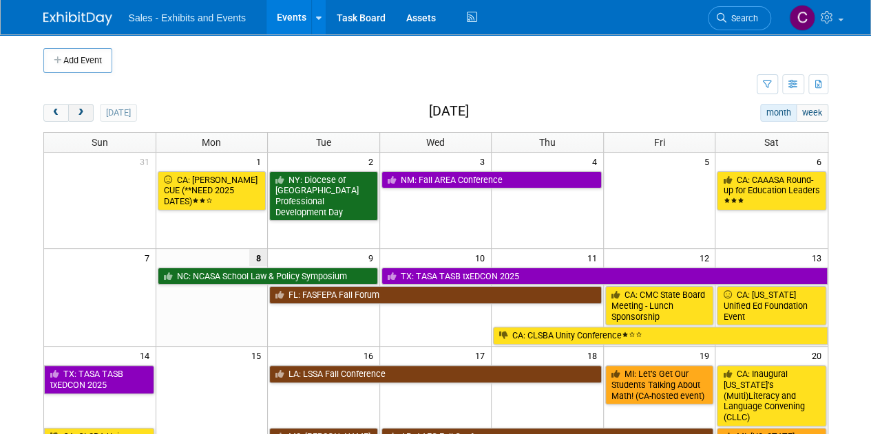
click at [91, 104] on button "next" at bounding box center [80, 113] width 25 height 18
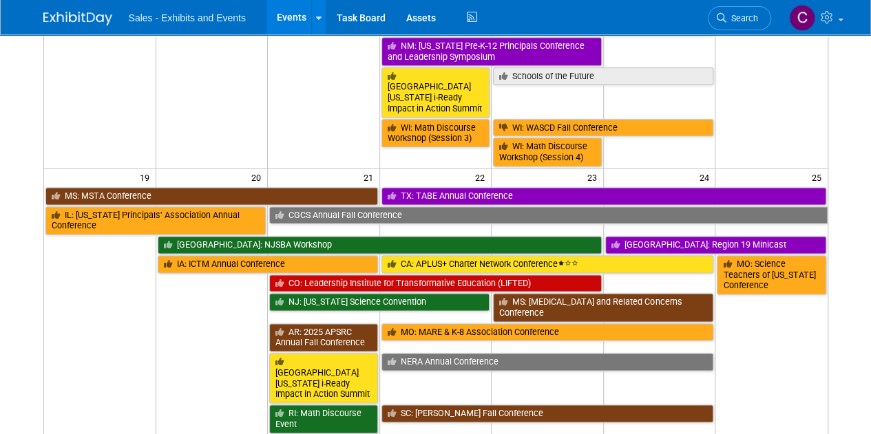
scroll to position [831, 0]
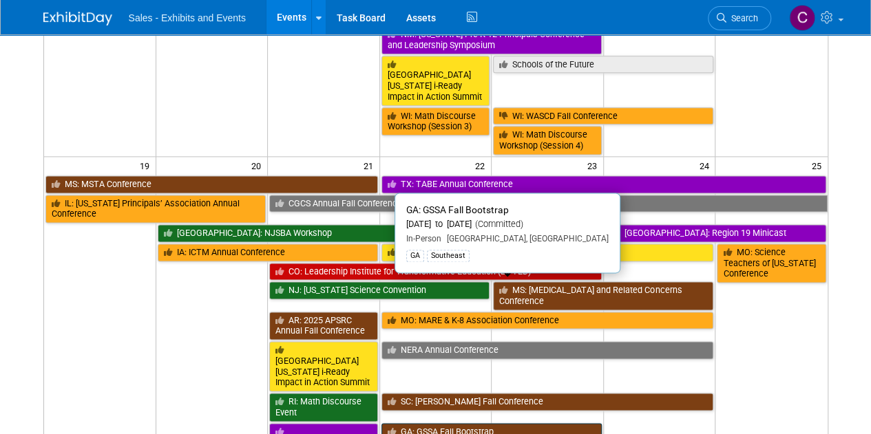
click at [470, 423] on link "GA: GSSA Fall Bootstrap" at bounding box center [491, 432] width 220 height 18
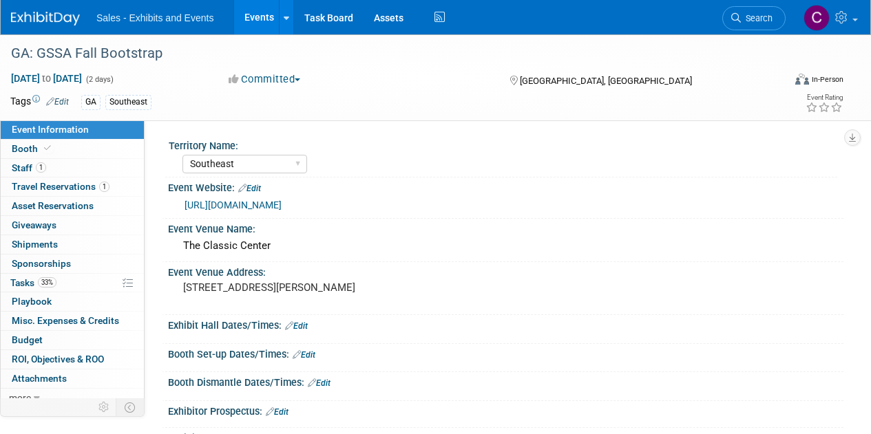
select select "Southeast"
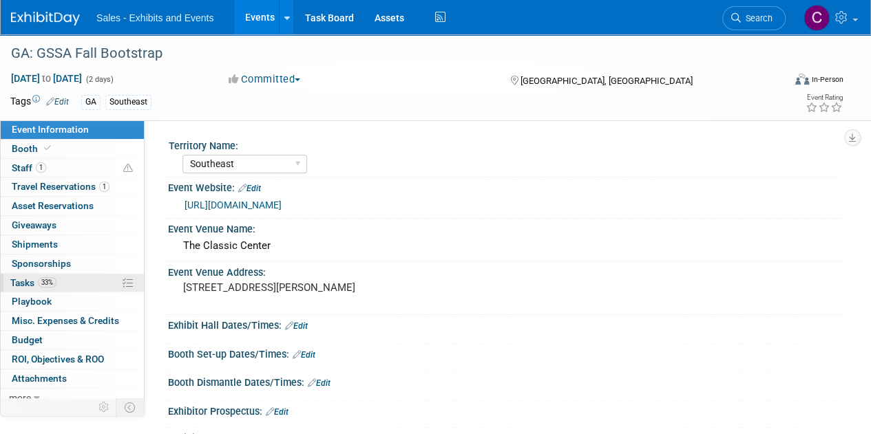
click at [21, 285] on span "Tasks 33%" at bounding box center [33, 282] width 46 height 11
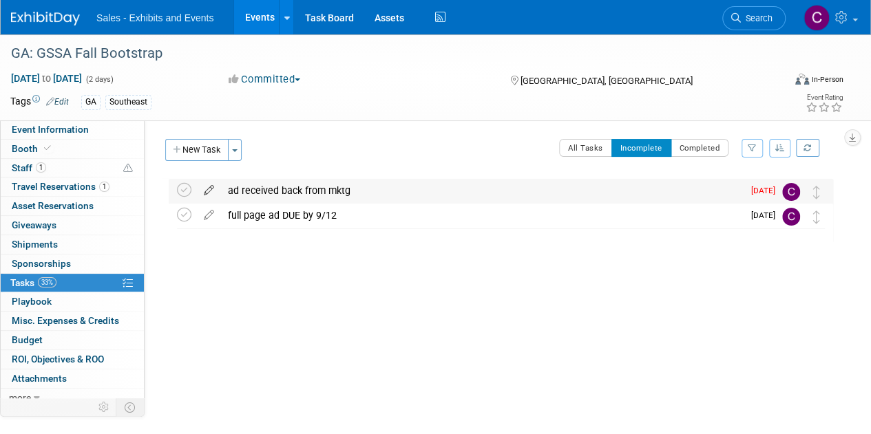
click at [211, 187] on icon at bounding box center [209, 187] width 24 height 17
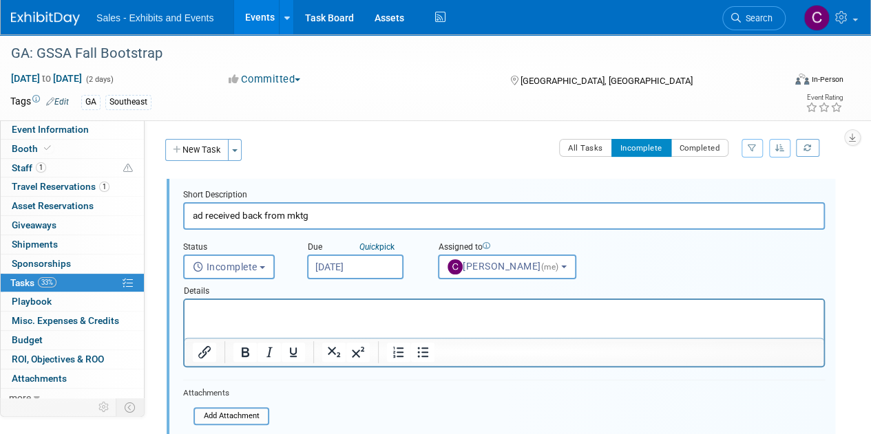
click at [357, 269] on input "Sep 8, 2025" at bounding box center [355, 267] width 96 height 25
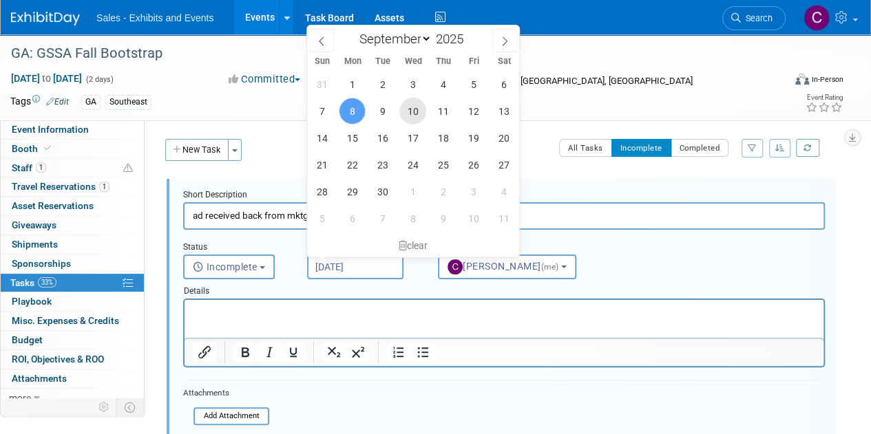
click at [418, 107] on span "10" at bounding box center [412, 111] width 27 height 27
type input "Sep 10, 2025"
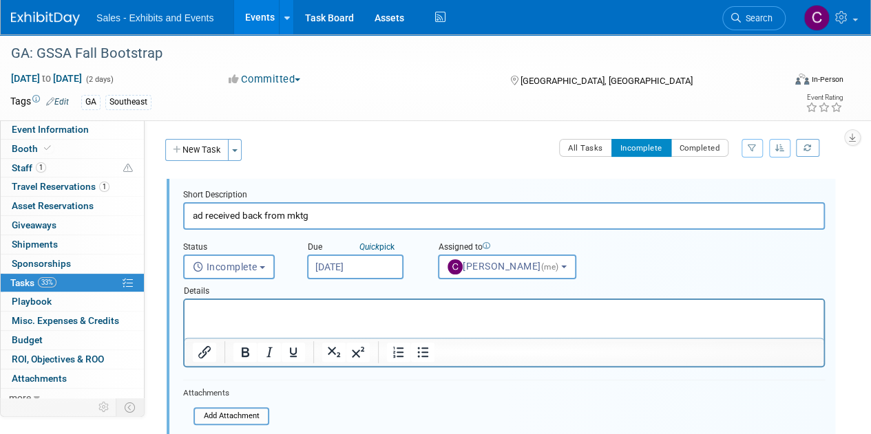
scroll to position [210, 0]
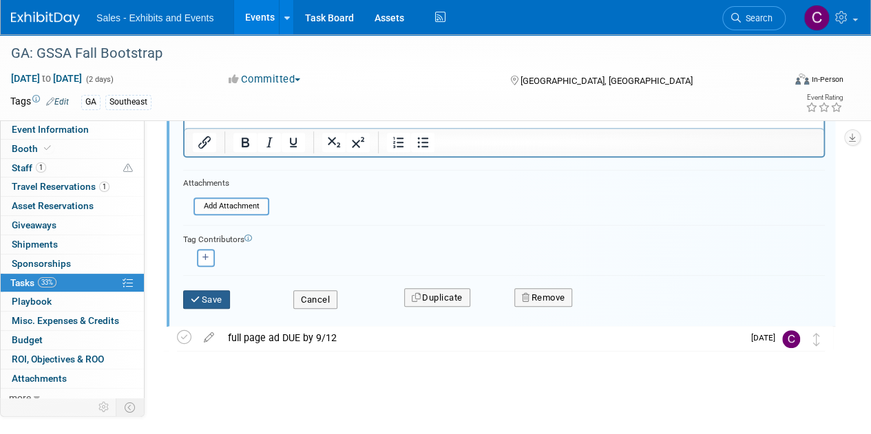
click at [197, 301] on icon "submit" at bounding box center [196, 299] width 11 height 9
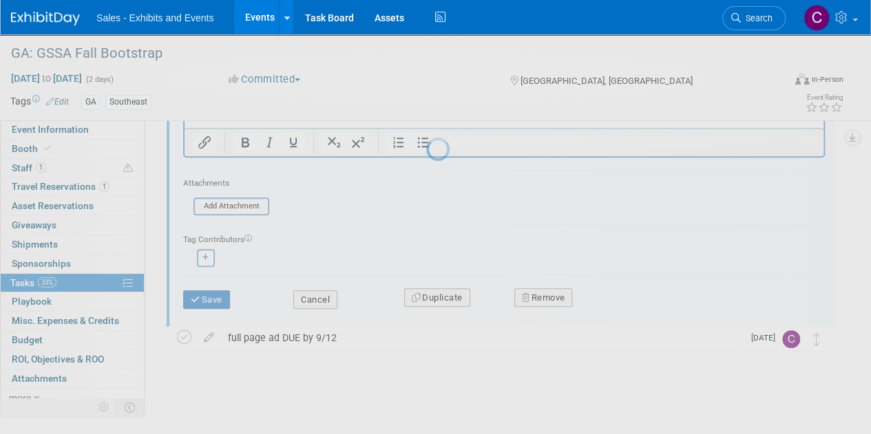
scroll to position [0, 0]
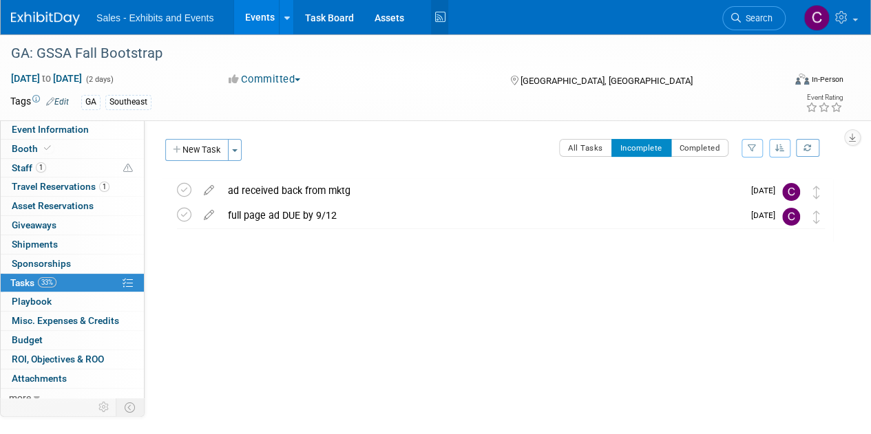
click at [438, 13] on icon at bounding box center [439, 17] width 17 height 21
